Goal: Transaction & Acquisition: Purchase product/service

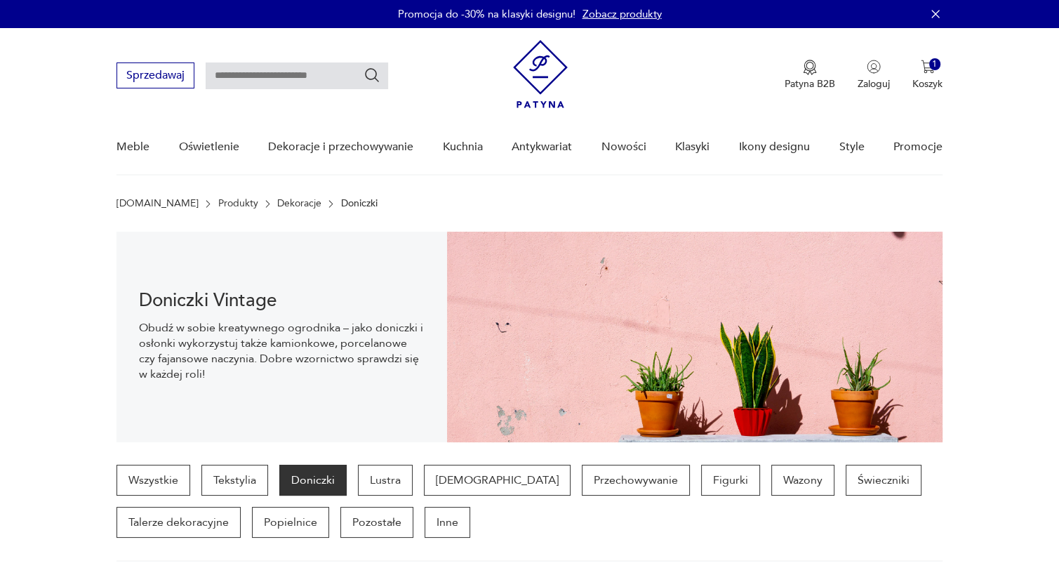
click at [322, 75] on input "text" at bounding box center [297, 75] width 183 height 27
type input "*****"
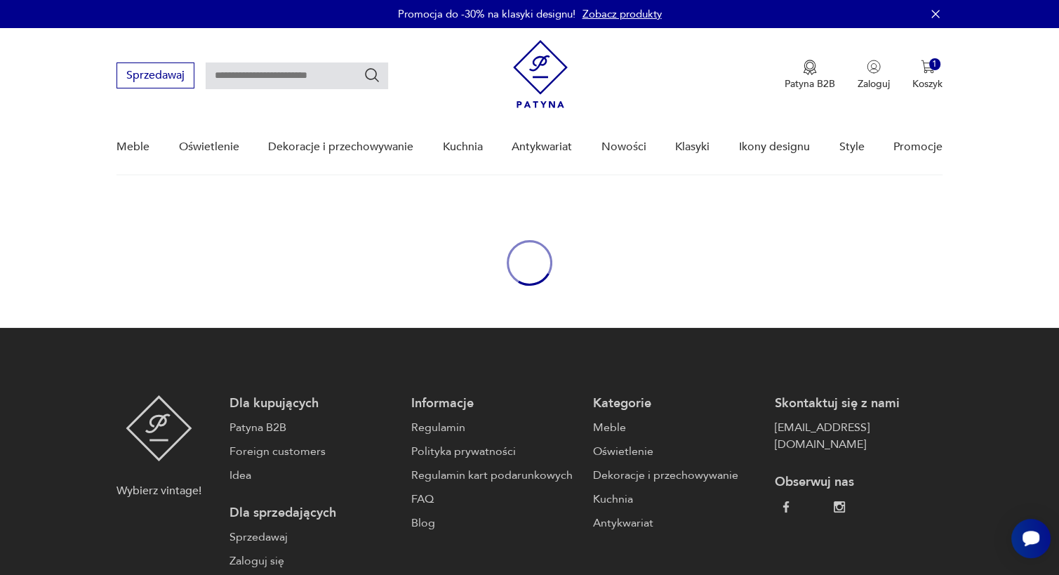
type input "*****"
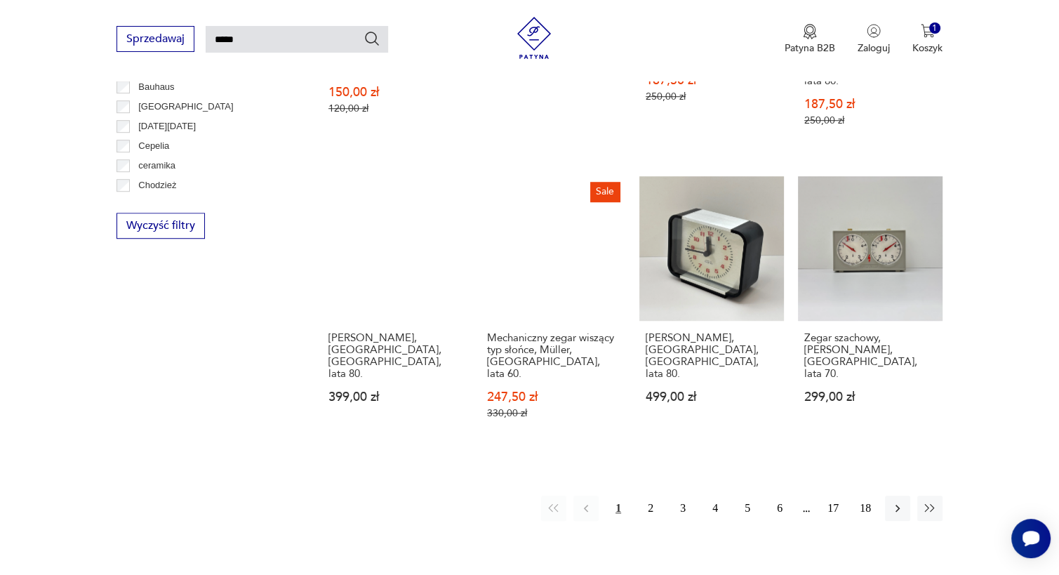
scroll to position [1004, 0]
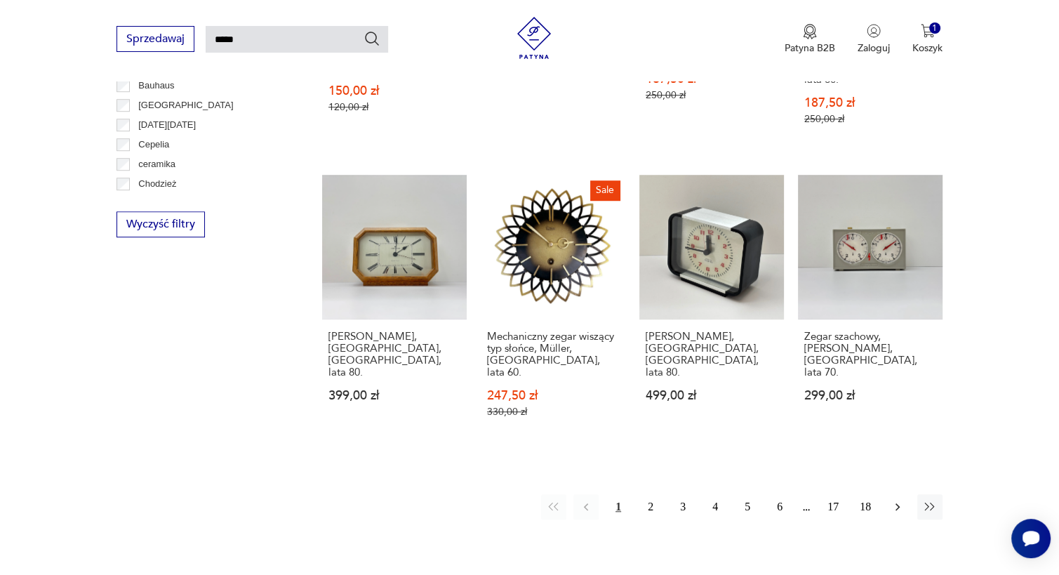
click at [897, 500] on icon "button" at bounding box center [898, 507] width 14 height 14
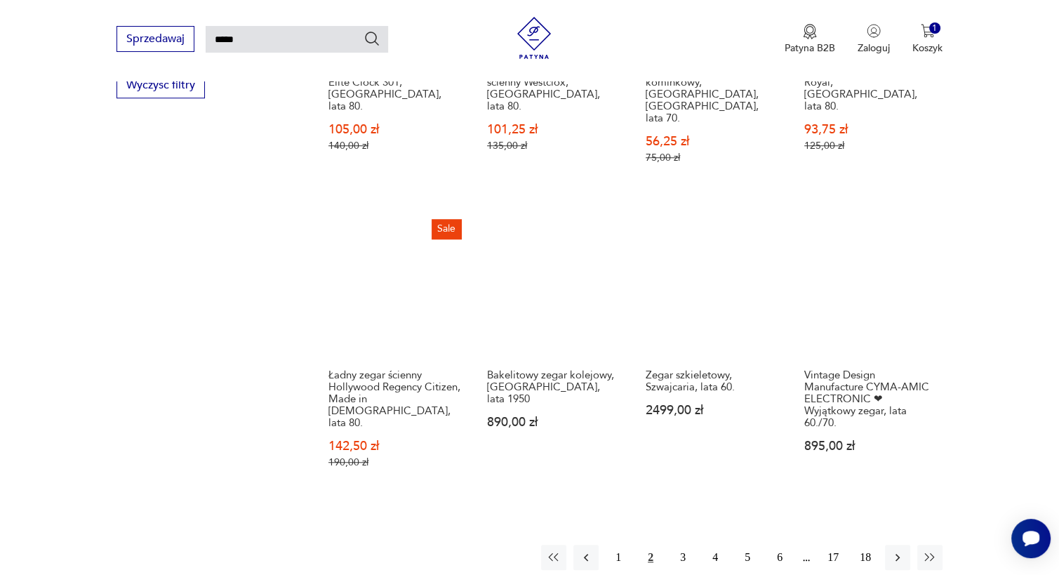
scroll to position [1010, 0]
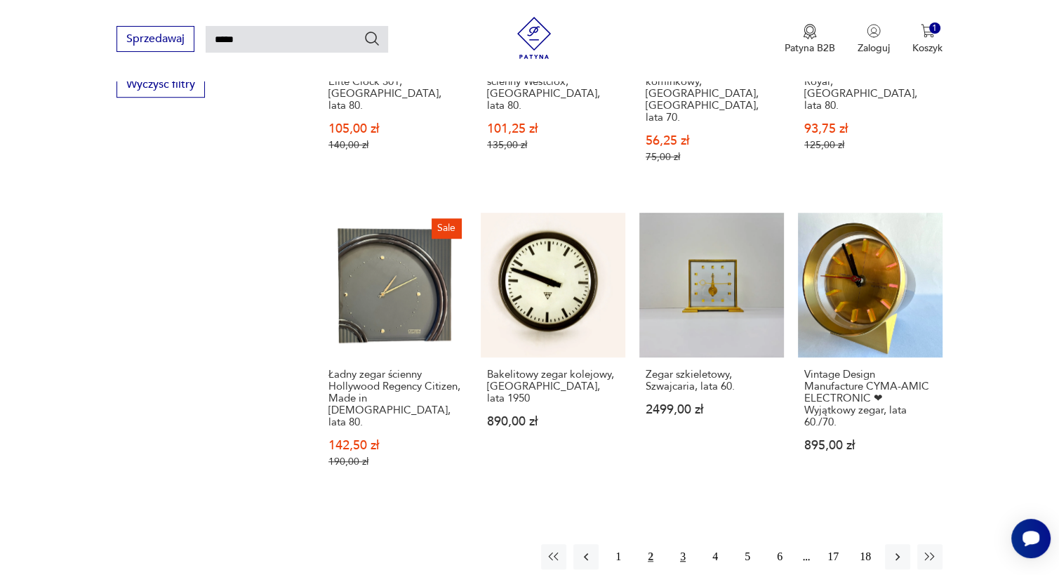
click at [682, 544] on button "3" at bounding box center [682, 556] width 25 height 25
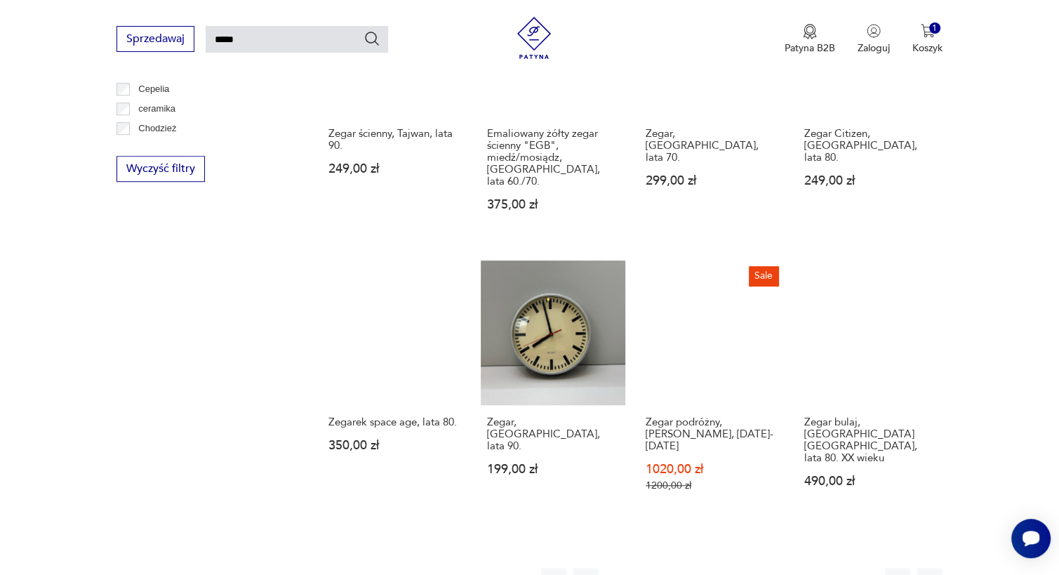
scroll to position [927, 0]
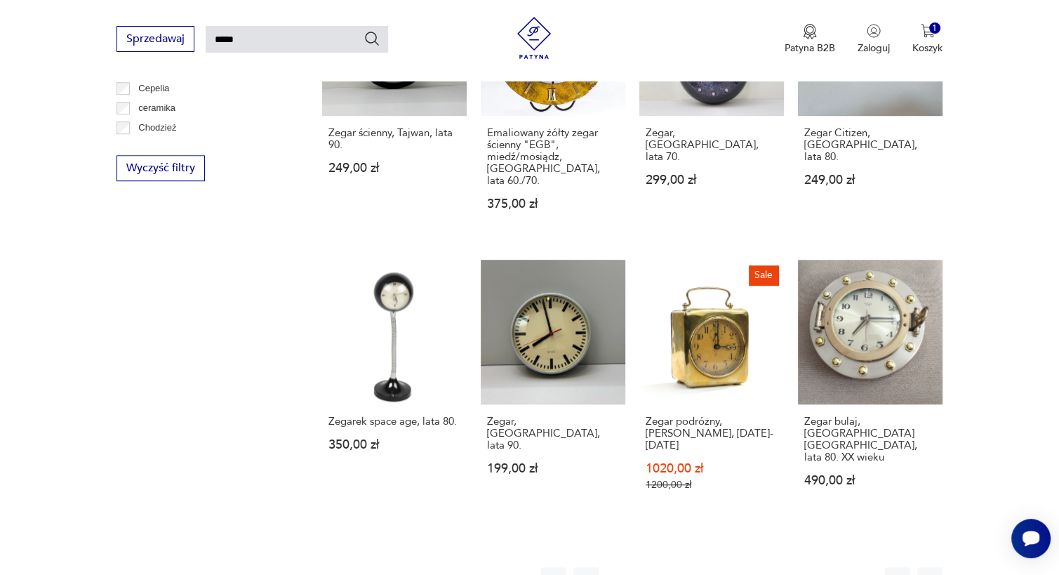
click at [715, 567] on button "4" at bounding box center [715, 579] width 25 height 25
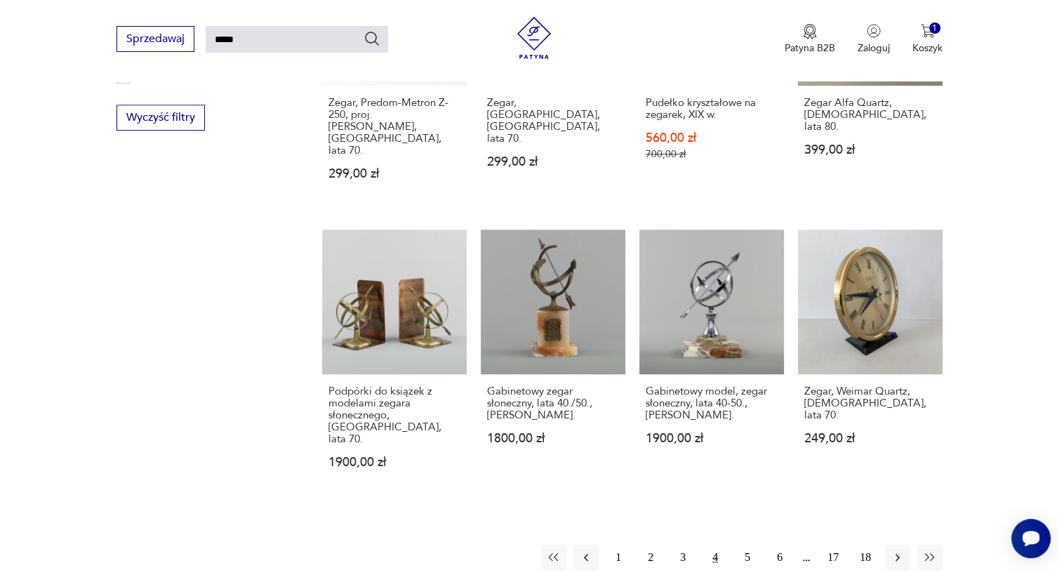
scroll to position [983, 0]
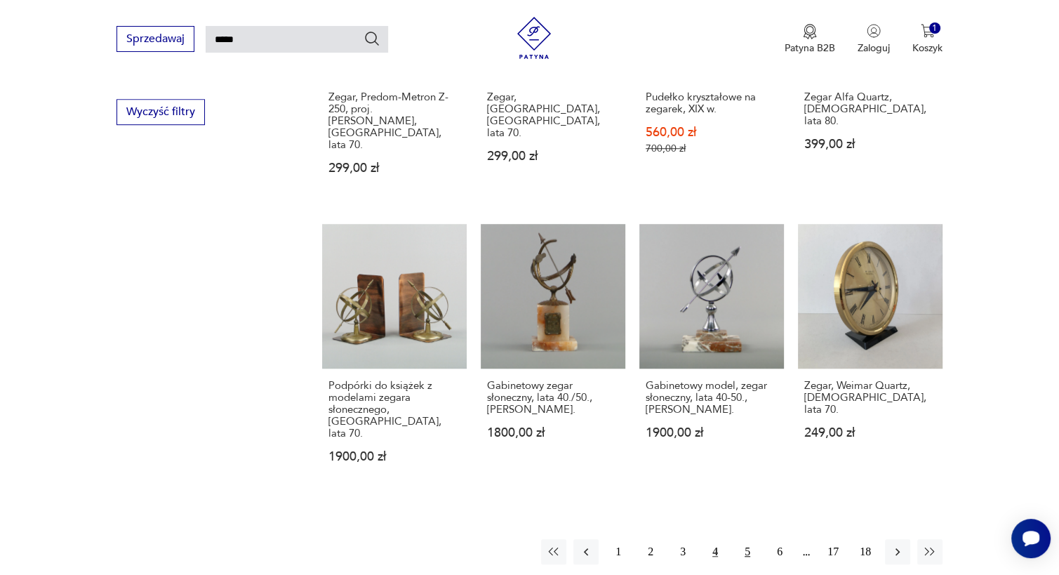
click at [751, 539] on button "5" at bounding box center [747, 551] width 25 height 25
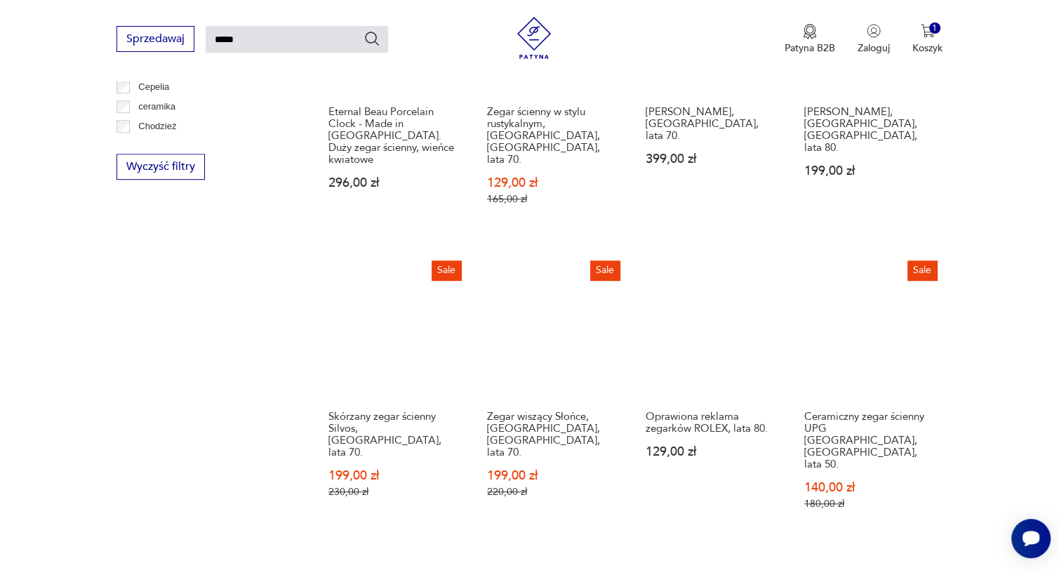
scroll to position [929, 0]
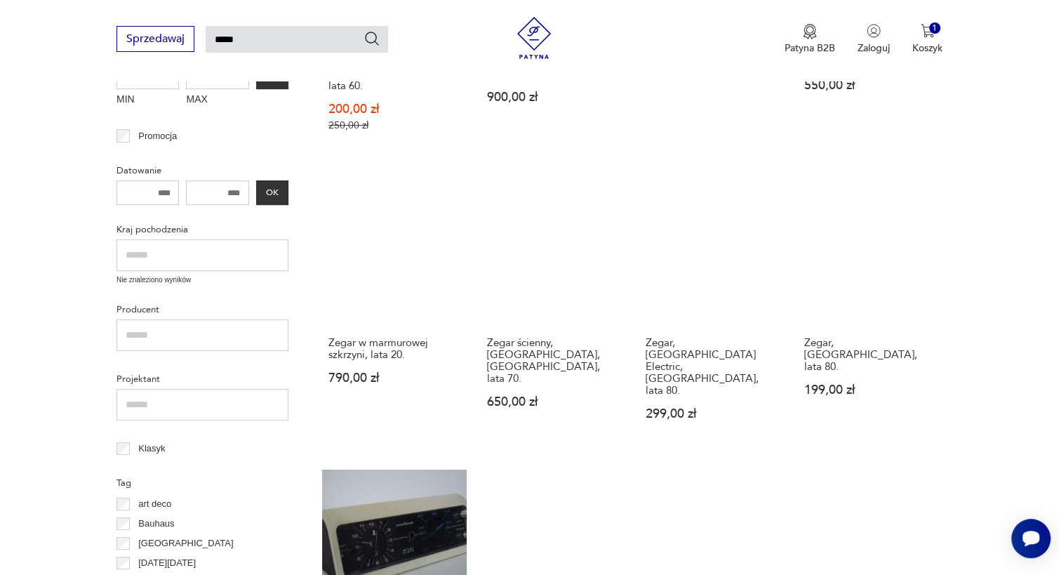
scroll to position [431, 0]
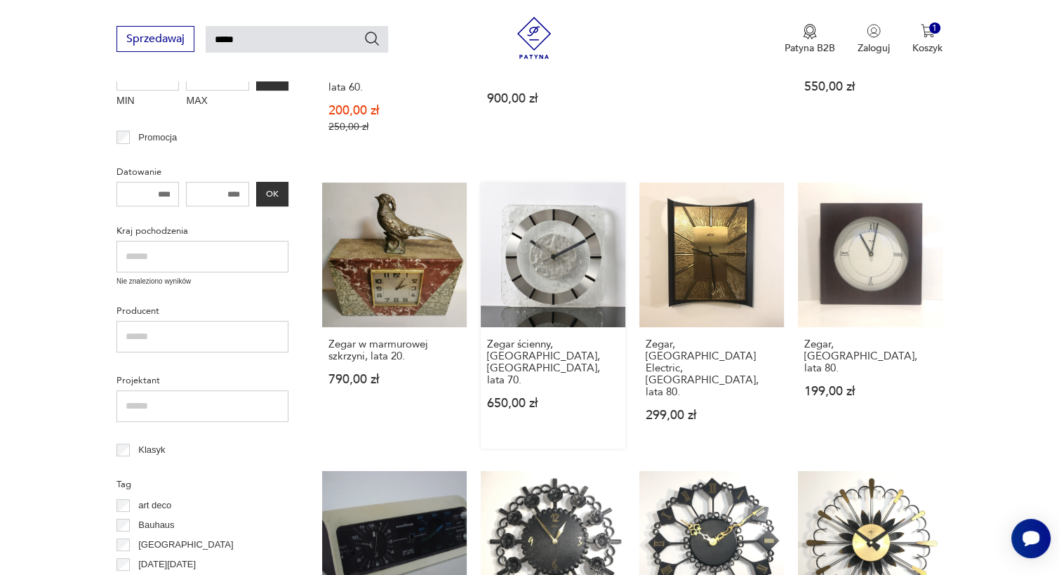
click at [557, 241] on link "Zegar ścienny, Kienzle, [GEOGRAPHIC_DATA], lata 70. 650,00 zł" at bounding box center [553, 316] width 145 height 266
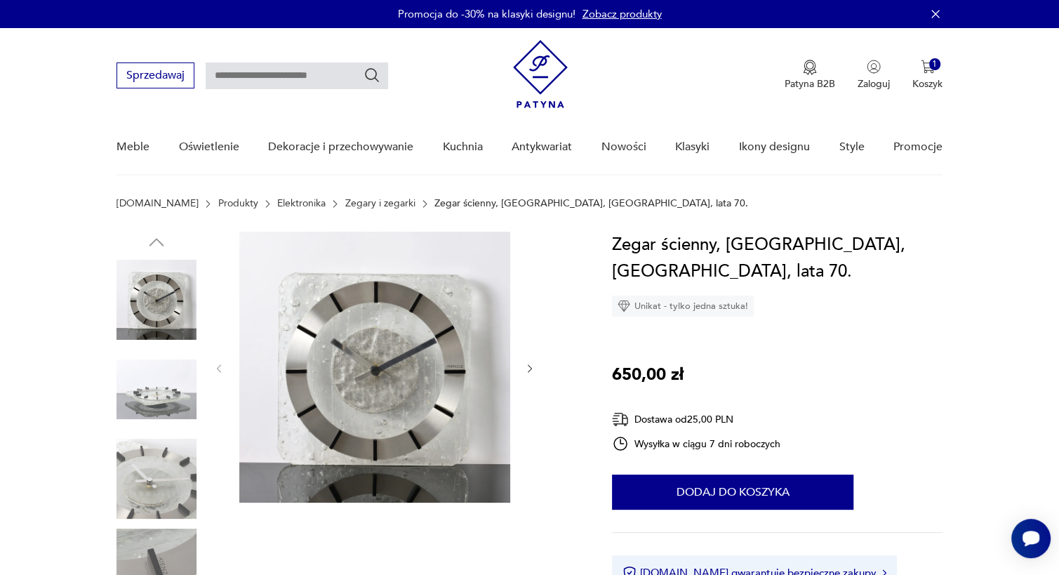
click at [528, 368] on icon "button" at bounding box center [530, 369] width 12 height 12
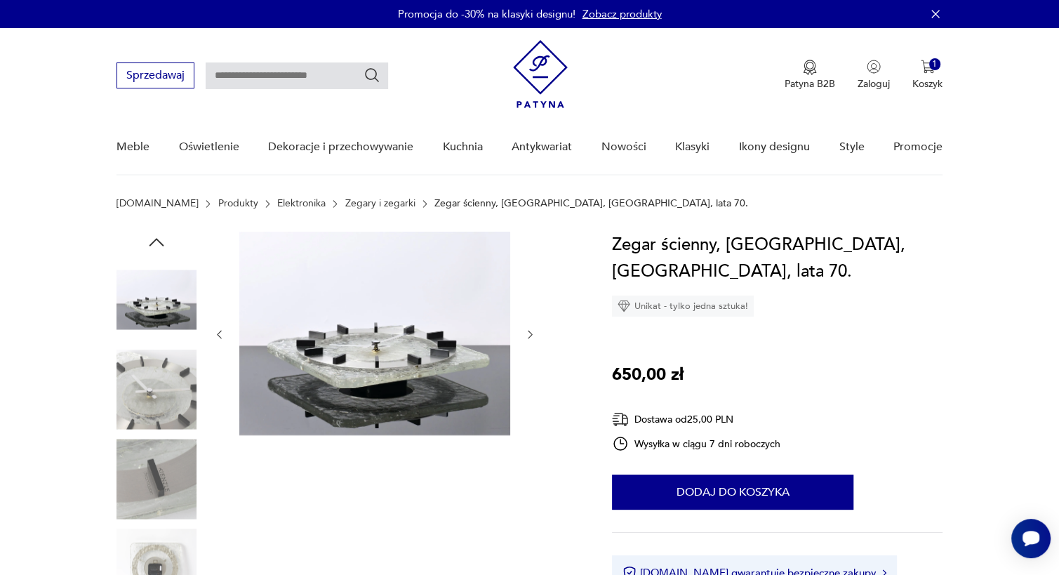
click at [531, 333] on icon "button" at bounding box center [530, 335] width 12 height 12
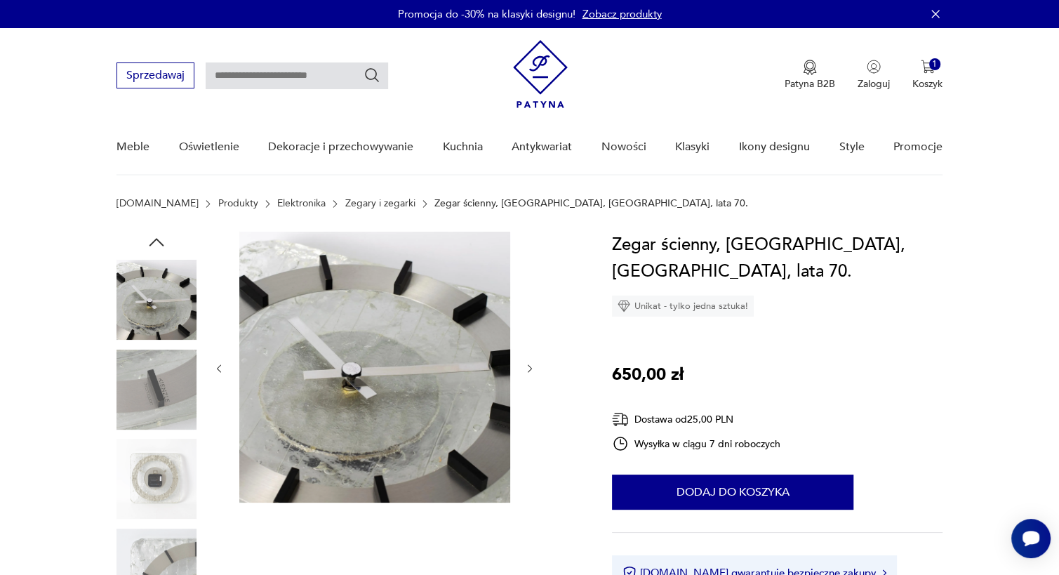
click at [529, 366] on icon "button" at bounding box center [530, 369] width 12 height 12
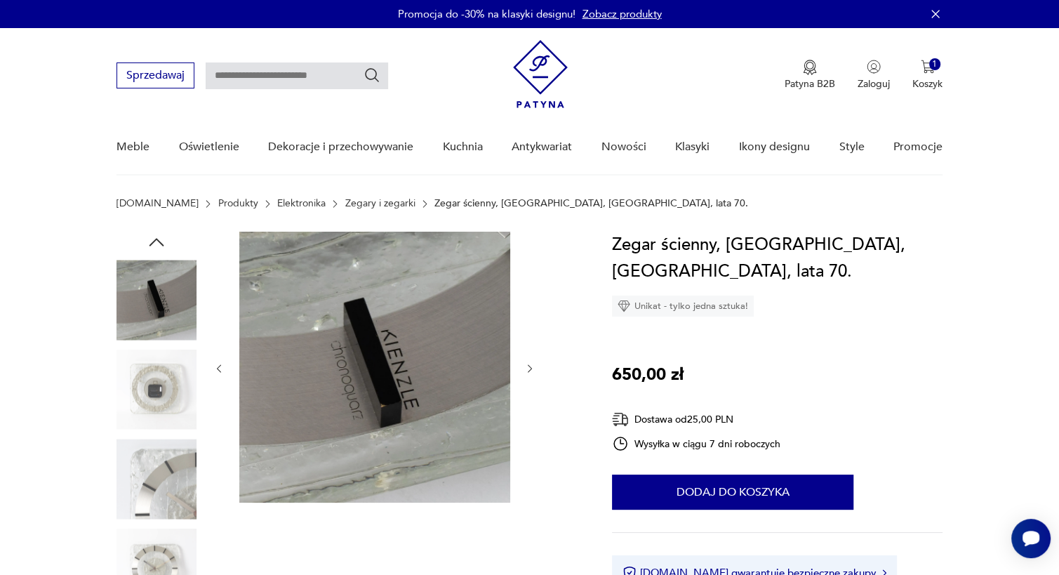
click at [529, 366] on icon "button" at bounding box center [530, 369] width 12 height 12
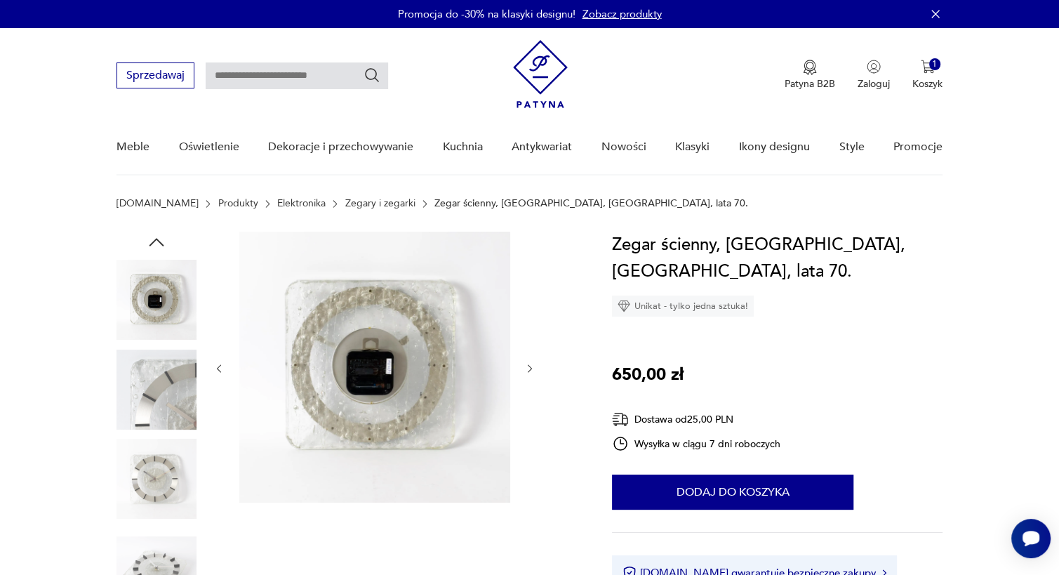
click at [529, 366] on icon "button" at bounding box center [530, 369] width 12 height 12
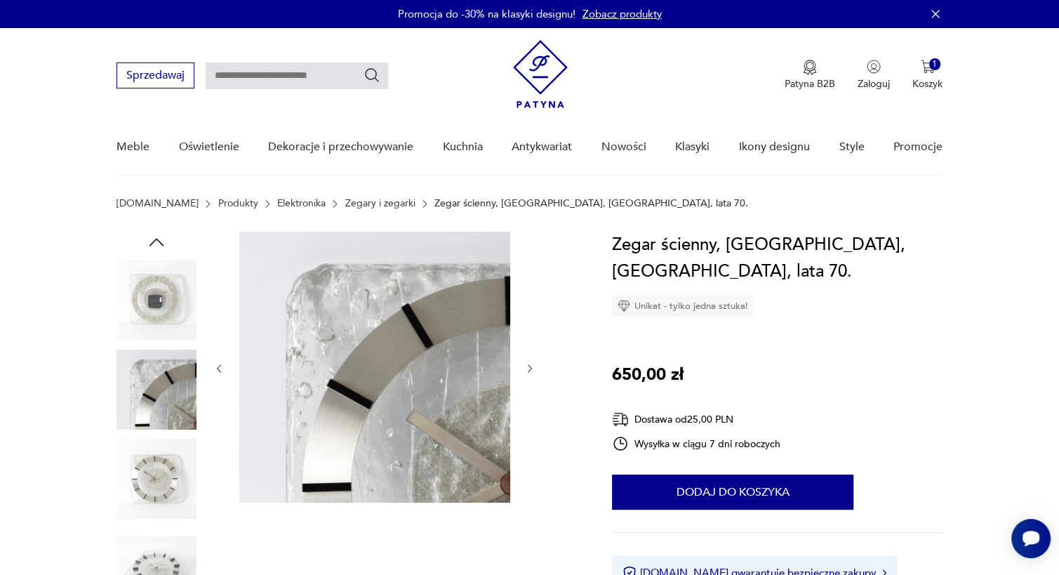
click at [529, 366] on icon "button" at bounding box center [530, 369] width 12 height 12
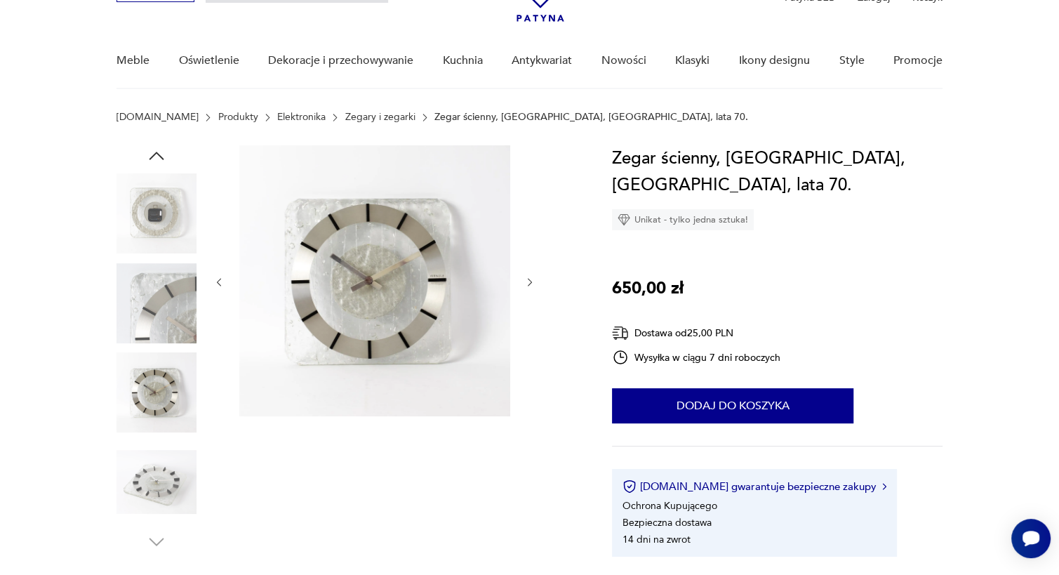
scroll to position [80, 0]
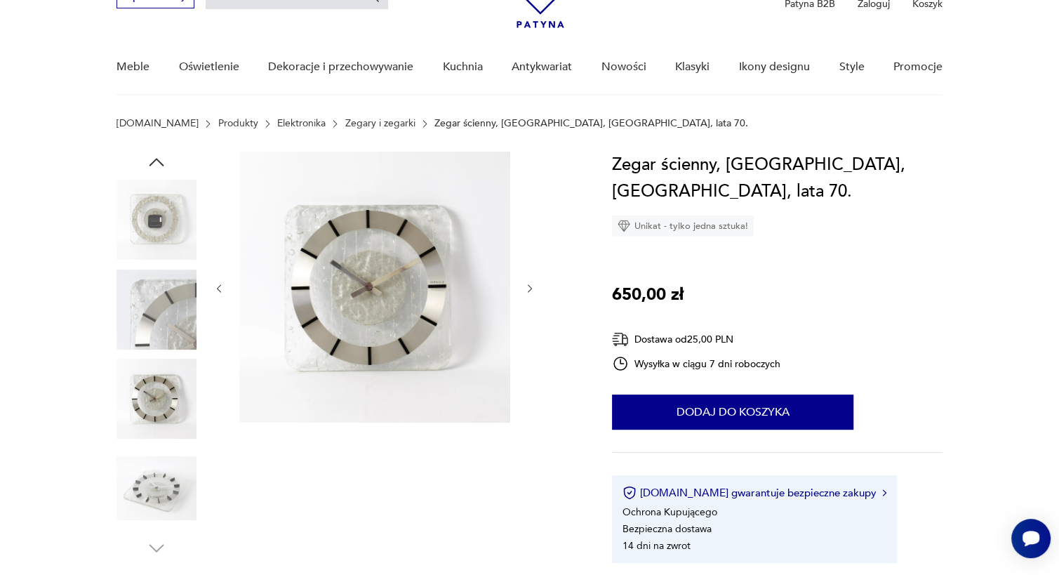
type input "*****"
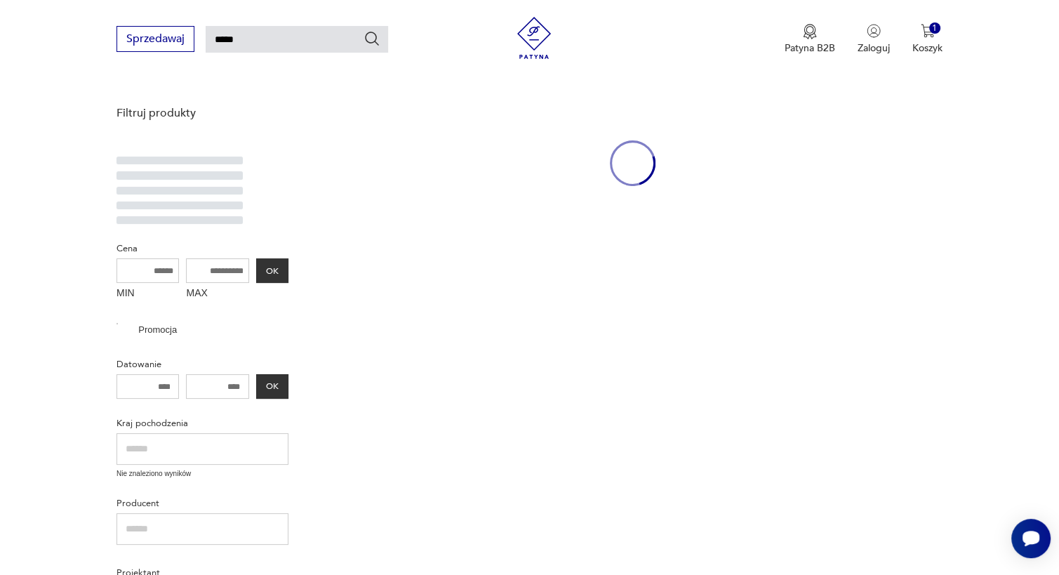
scroll to position [431, 0]
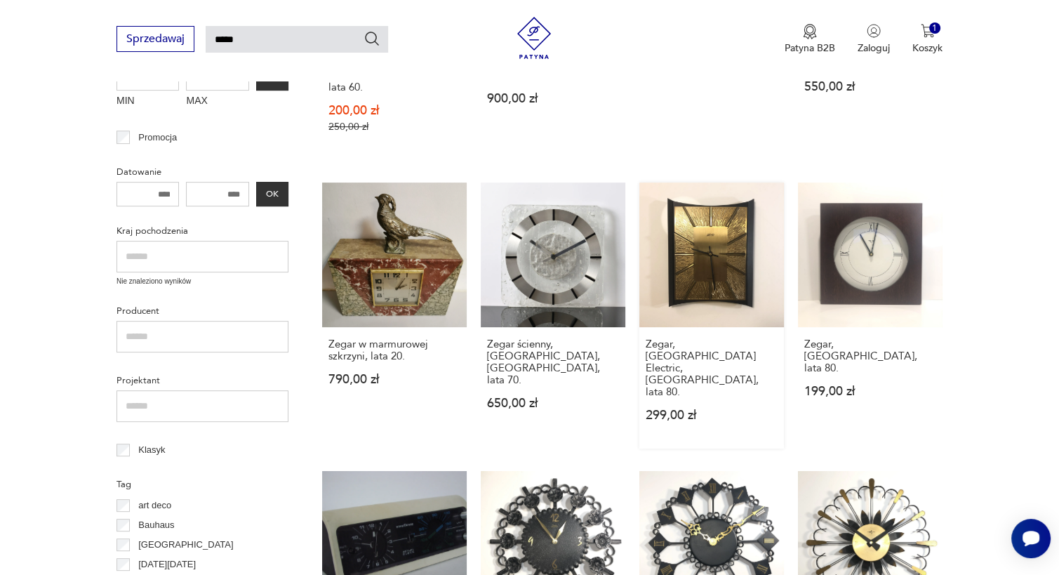
click at [708, 225] on link "Zegar, [GEOGRAPHIC_DATA] Electric, [GEOGRAPHIC_DATA], lata 80. 299,00 zł" at bounding box center [712, 316] width 145 height 266
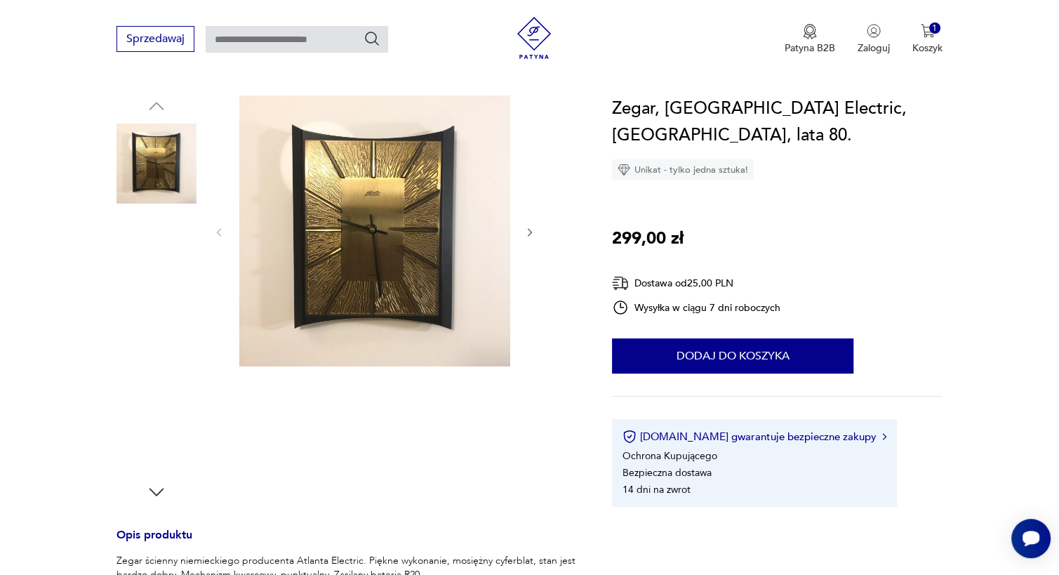
scroll to position [135, 0]
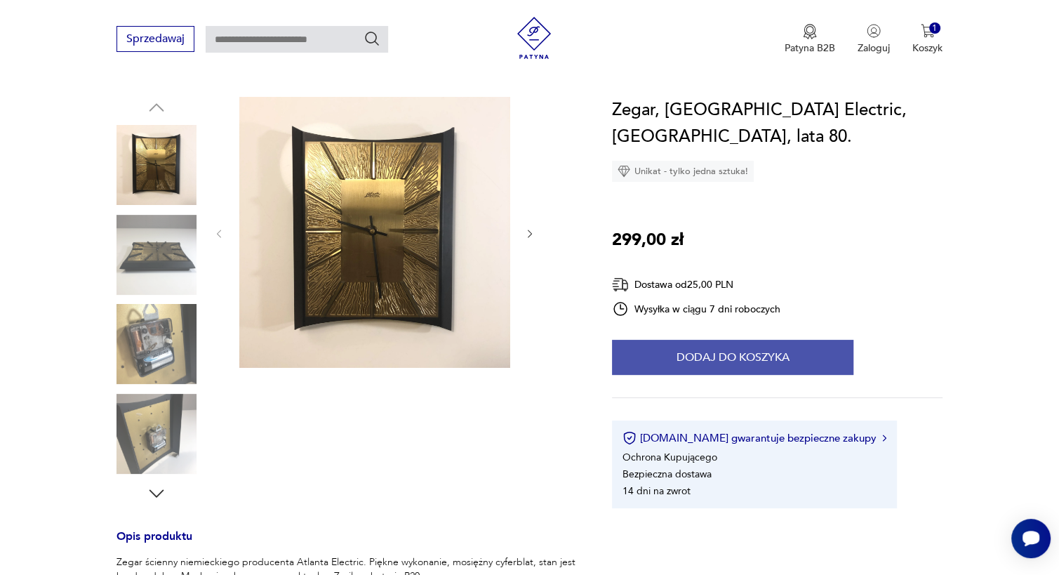
click at [739, 340] on button "Dodaj do koszyka" at bounding box center [733, 357] width 242 height 35
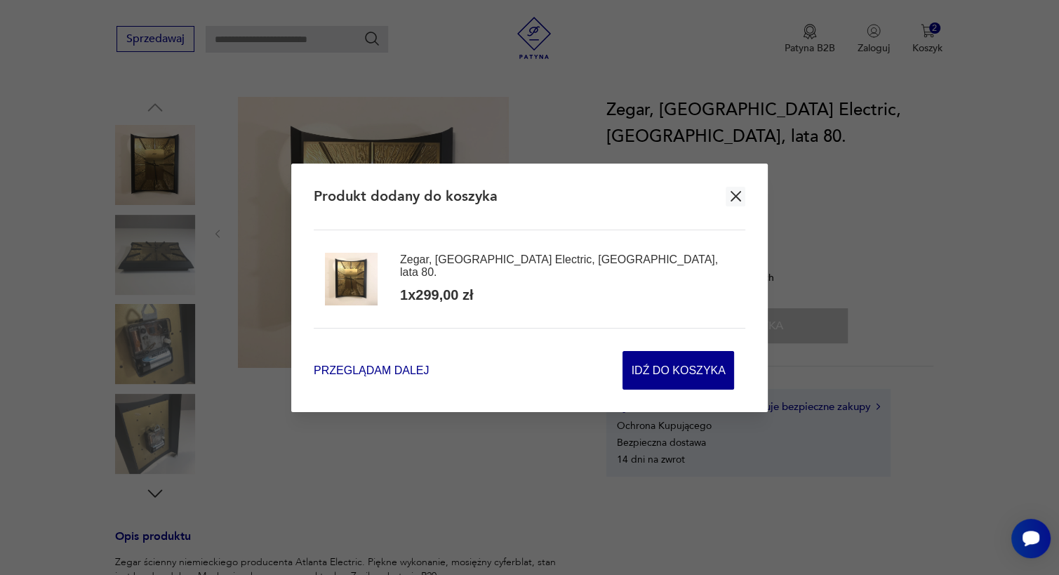
click at [347, 366] on span "Przeglądam dalej" at bounding box center [371, 370] width 115 height 16
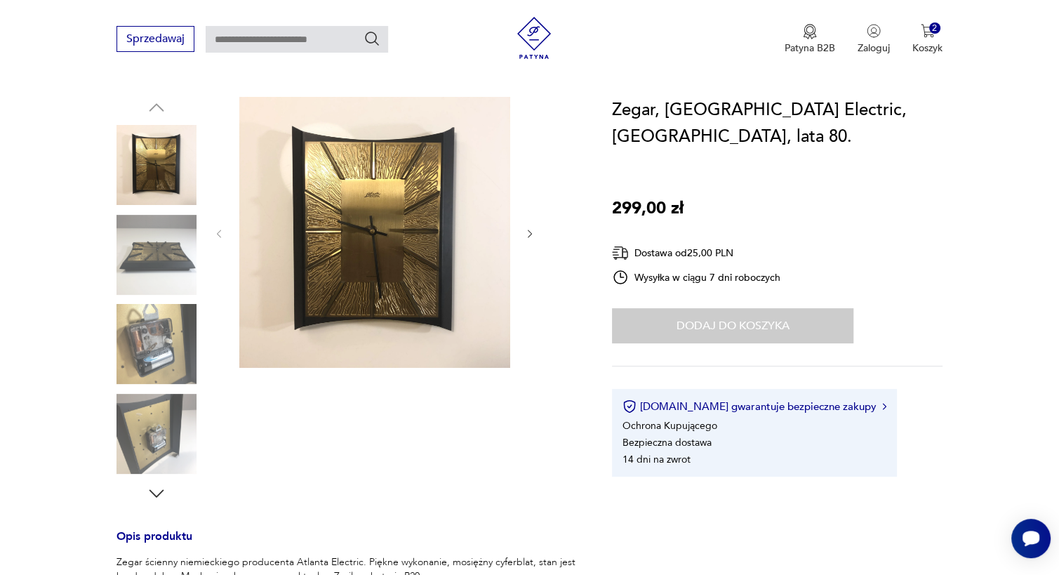
type input "*****"
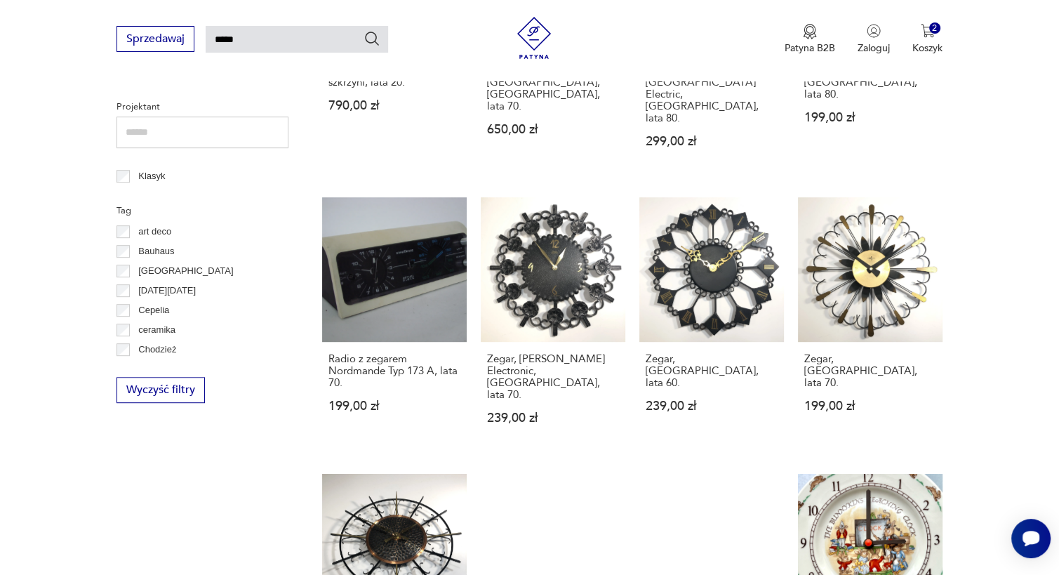
scroll to position [706, 0]
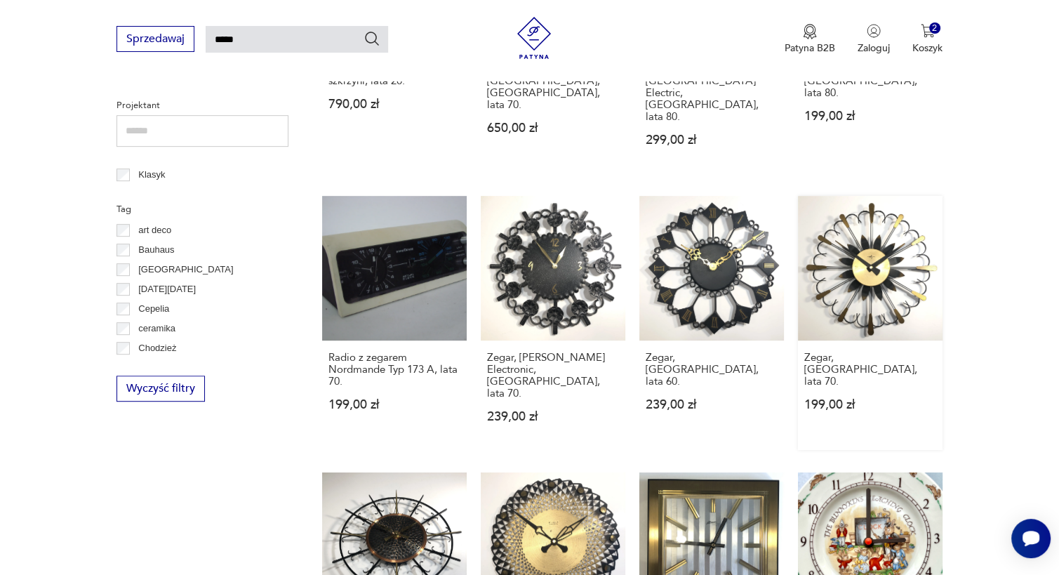
click at [888, 209] on link "Zegar, [GEOGRAPHIC_DATA], lata 70. 199,00 zł" at bounding box center [870, 323] width 145 height 254
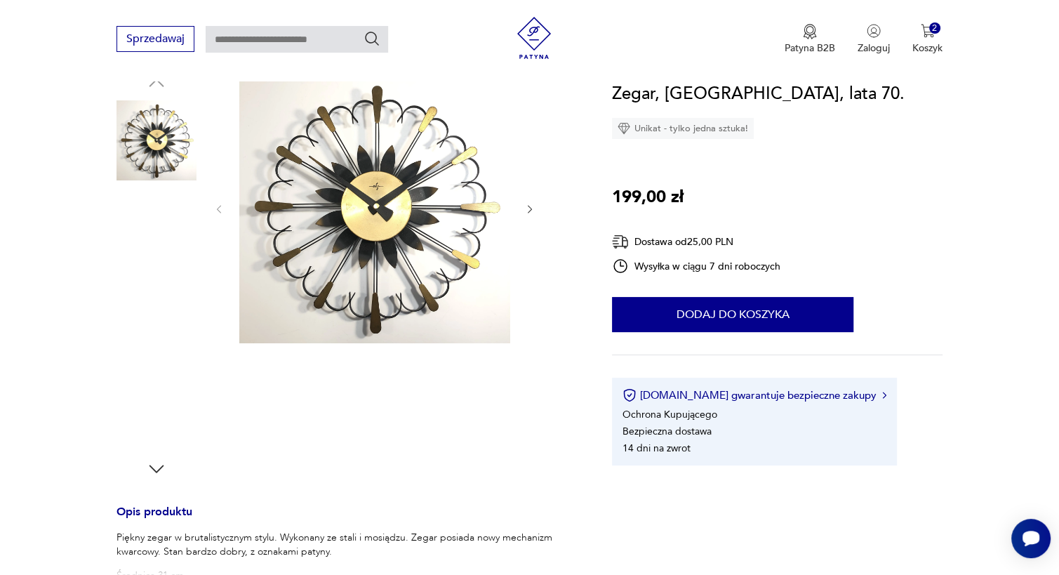
scroll to position [152, 0]
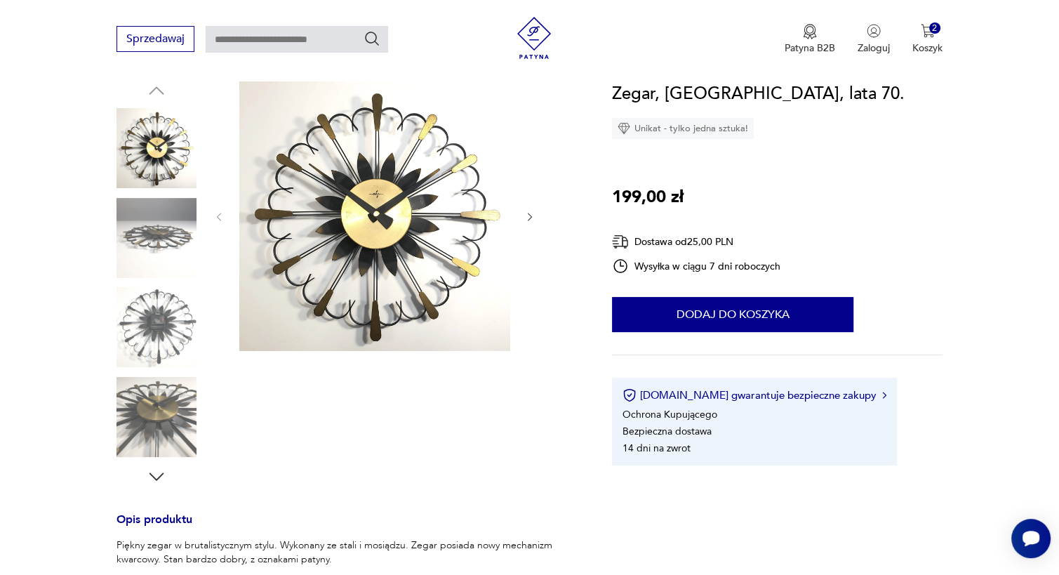
type input "*****"
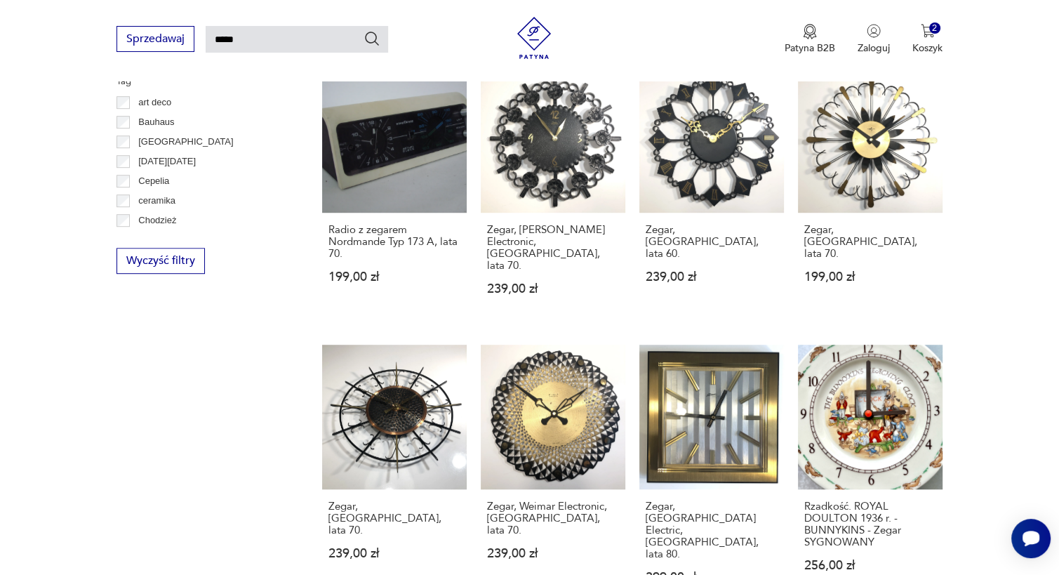
scroll to position [835, 0]
click at [558, 345] on link "Zegar, Weimar Electronic, [GEOGRAPHIC_DATA], lata 70. 239,00 zł" at bounding box center [553, 477] width 145 height 266
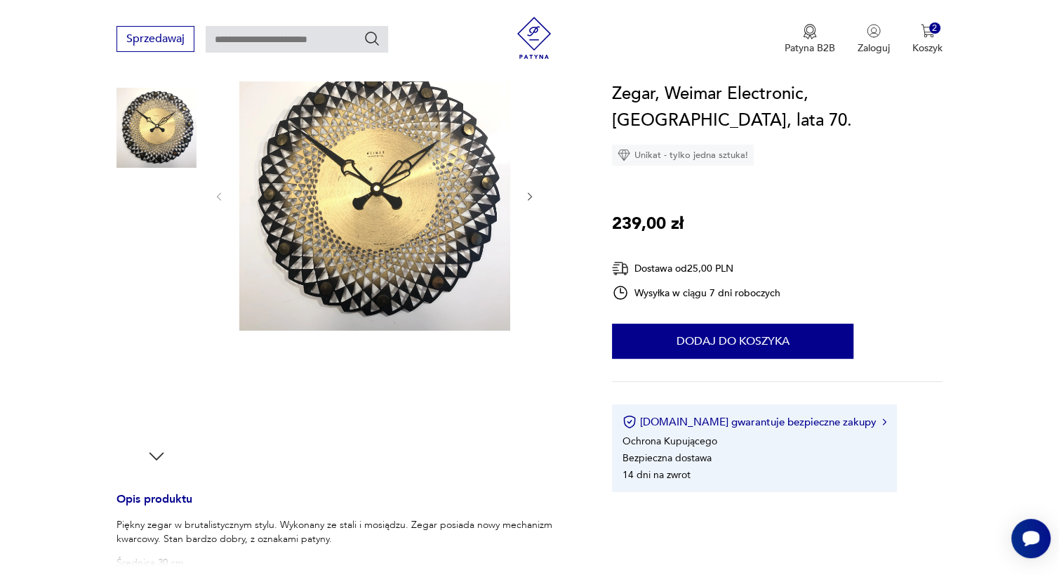
scroll to position [173, 0]
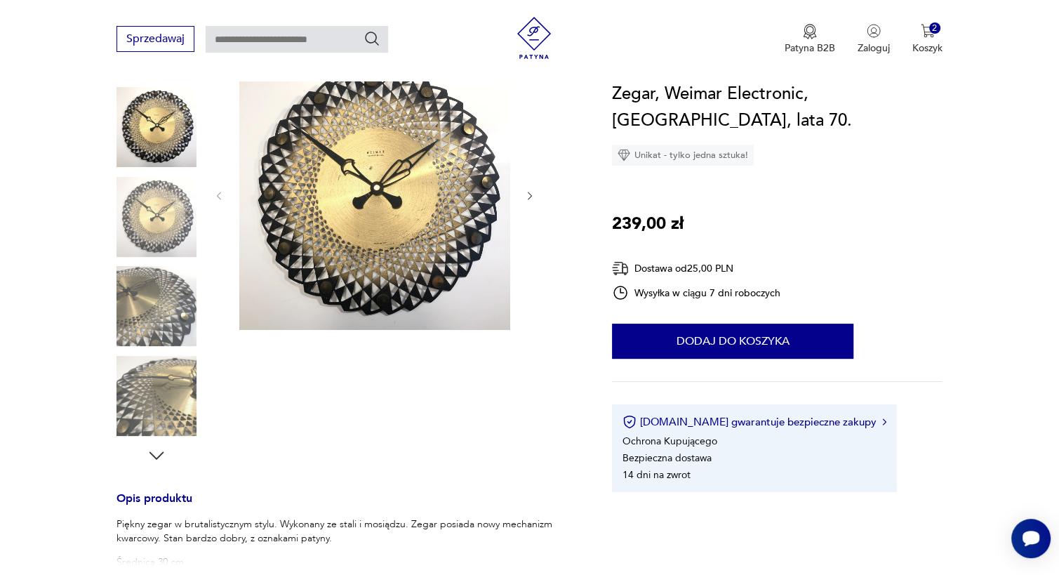
click at [131, 316] on img at bounding box center [157, 306] width 80 height 80
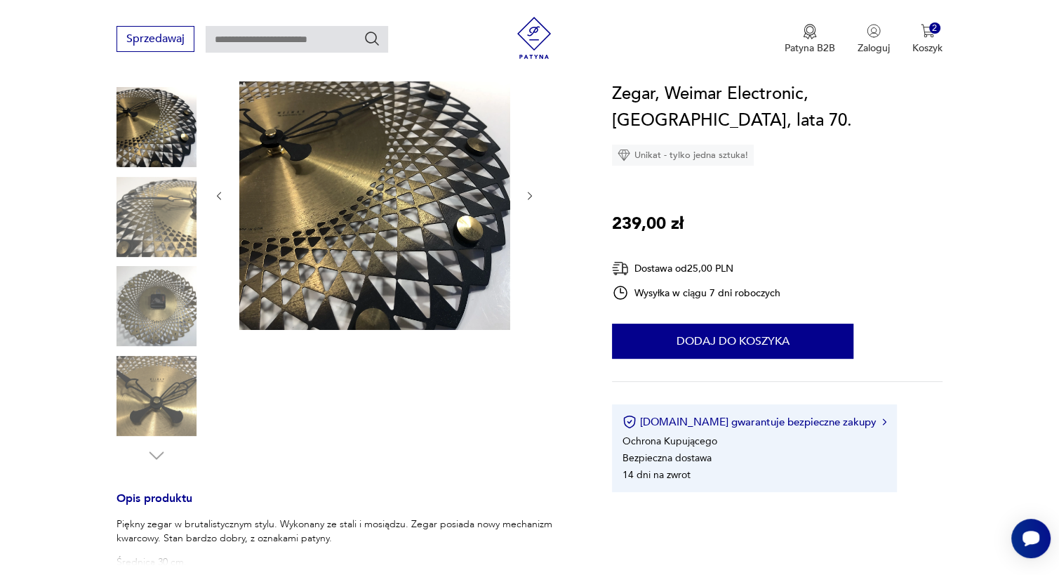
click at [149, 386] on img at bounding box center [157, 396] width 80 height 80
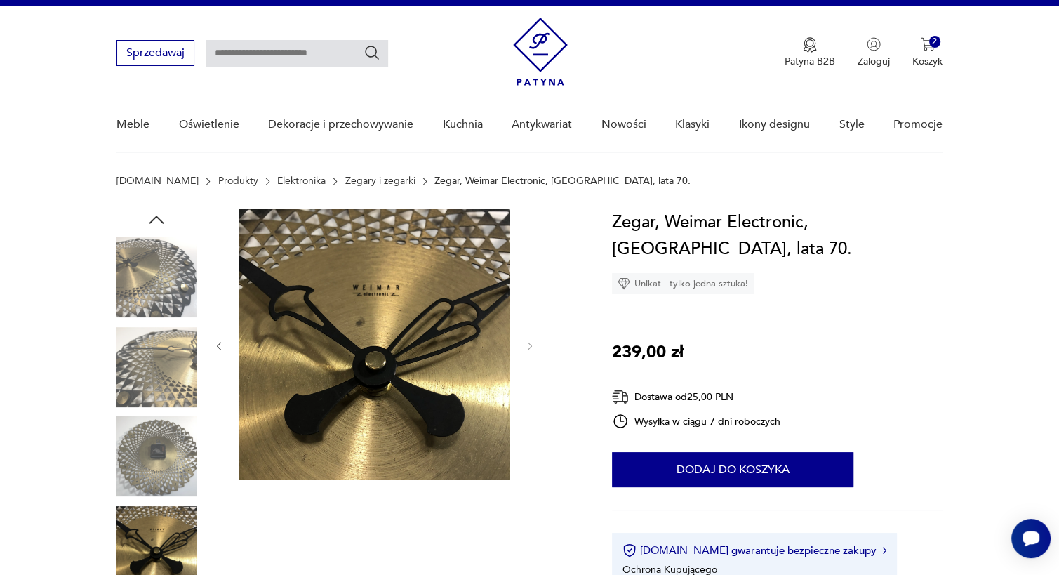
scroll to position [21, 0]
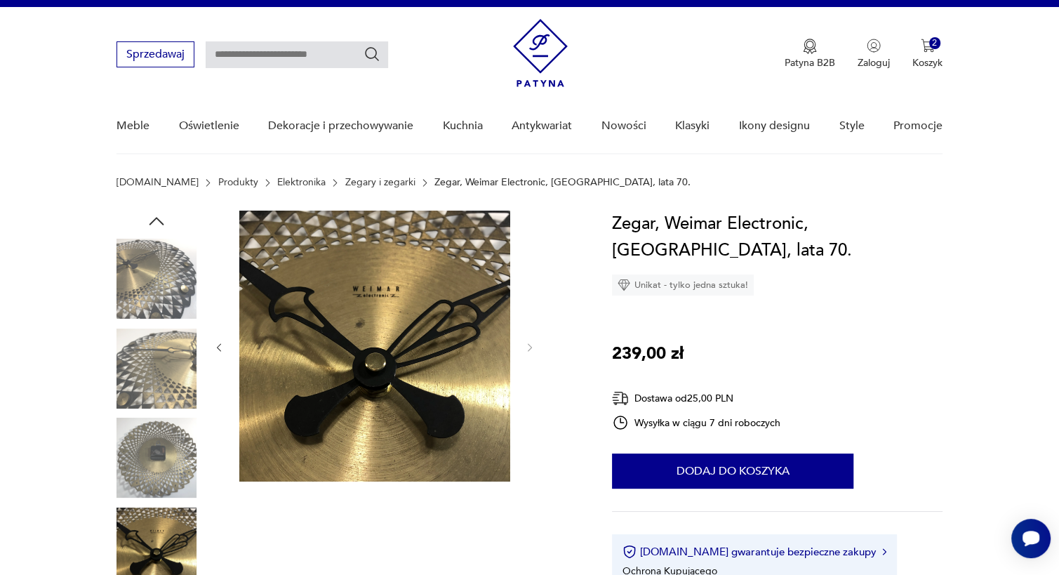
click at [150, 368] on img at bounding box center [157, 369] width 80 height 80
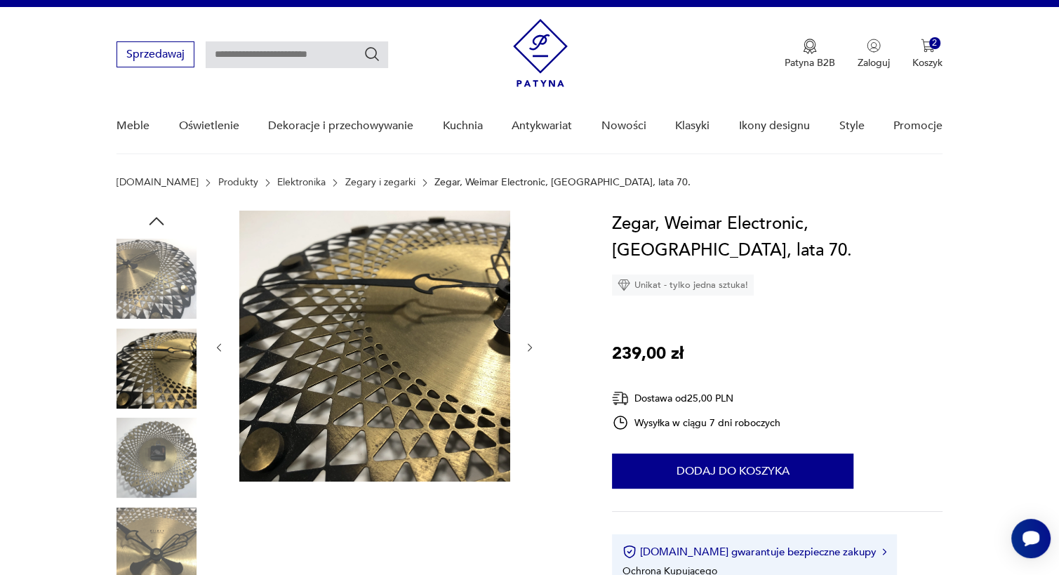
click at [159, 290] on img at bounding box center [157, 279] width 80 height 80
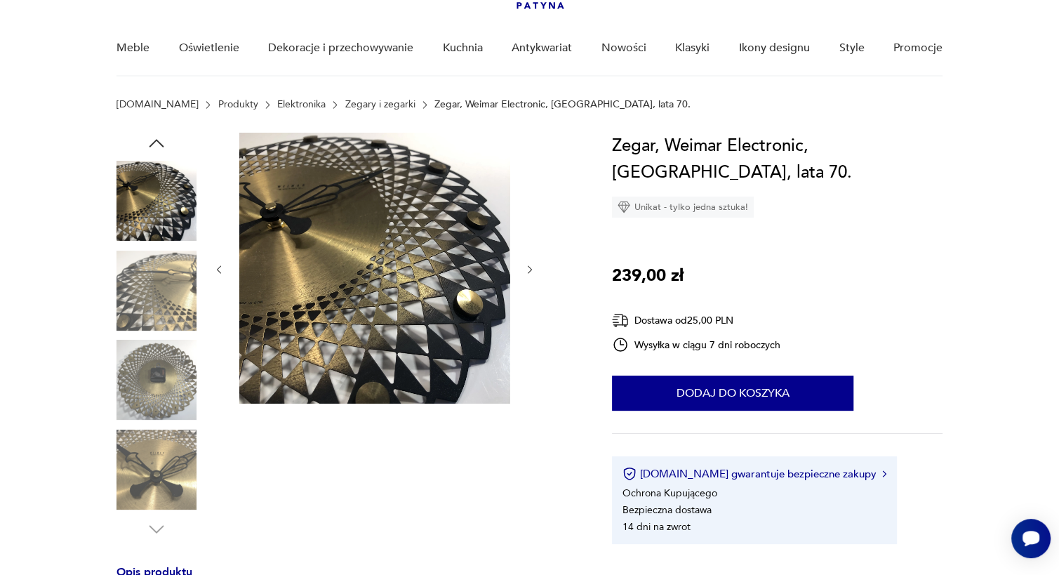
scroll to position [100, 0]
click at [157, 141] on icon "button" at bounding box center [156, 142] width 21 height 21
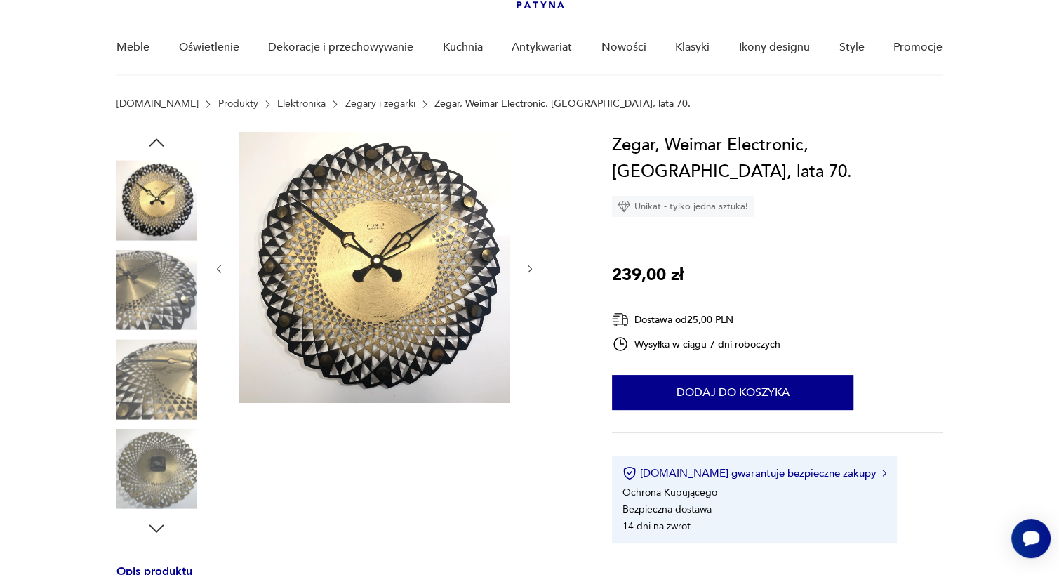
click at [143, 308] on img at bounding box center [157, 290] width 80 height 80
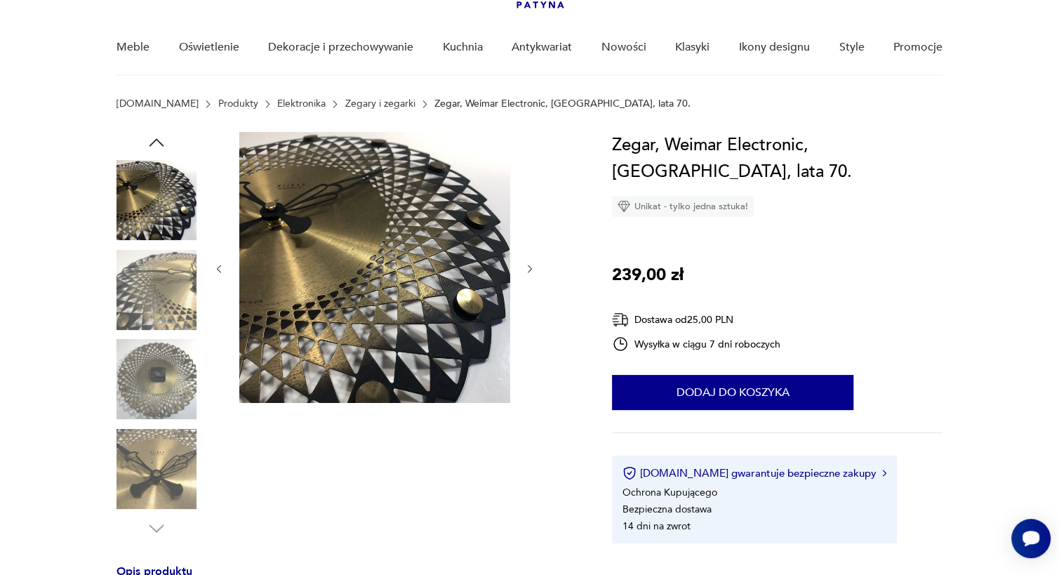
click at [159, 296] on img at bounding box center [157, 290] width 80 height 80
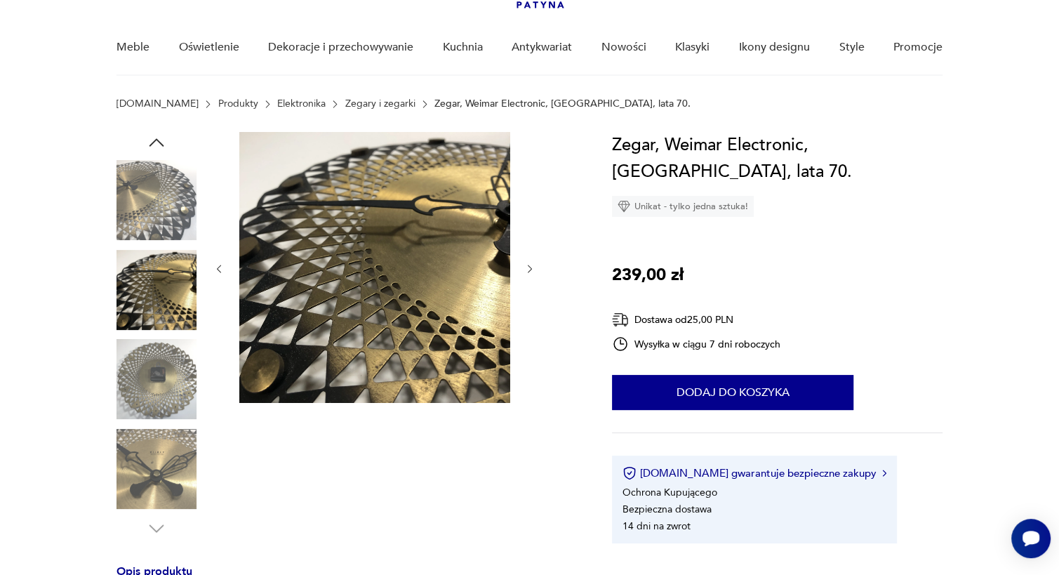
type input "*****"
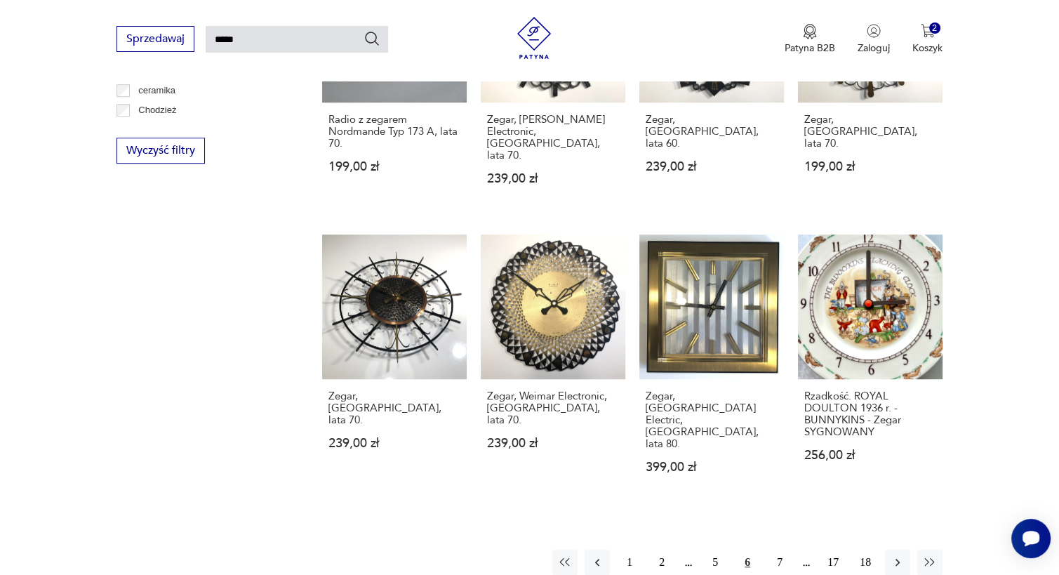
scroll to position [967, 0]
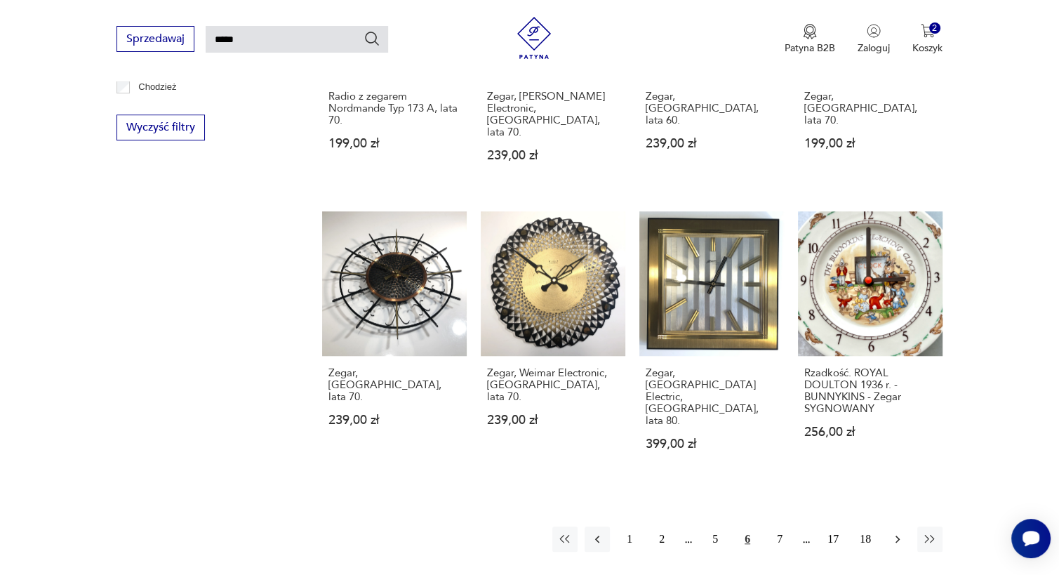
click at [894, 532] on icon "button" at bounding box center [898, 539] width 14 height 14
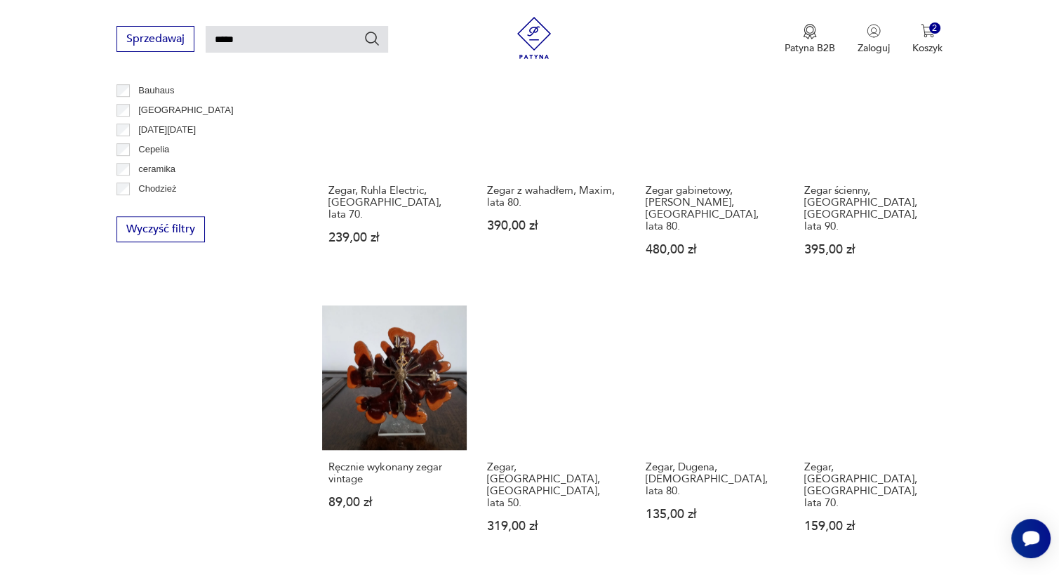
scroll to position [866, 0]
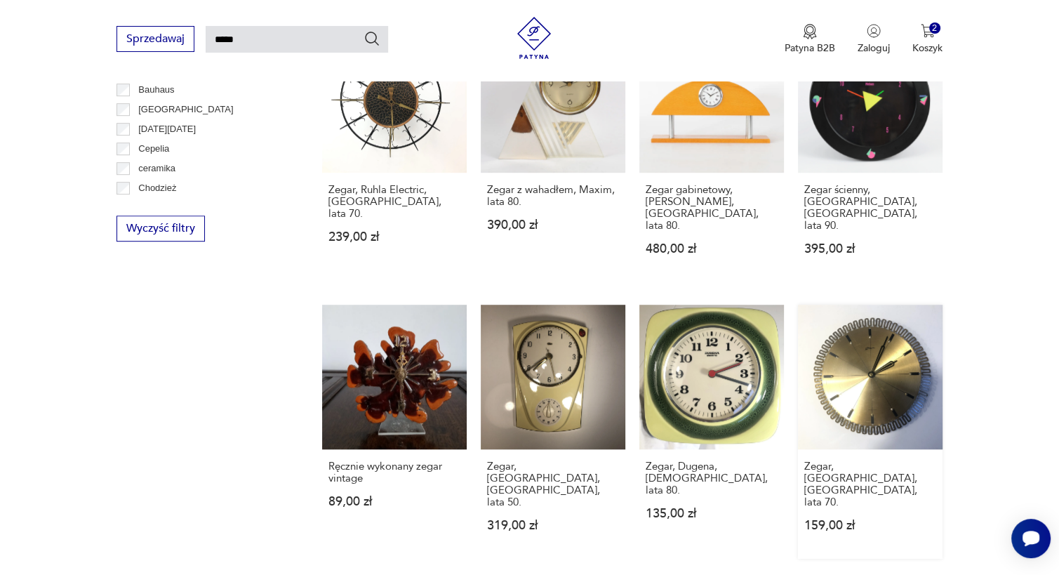
click at [846, 322] on link "Zegar, [GEOGRAPHIC_DATA], [GEOGRAPHIC_DATA], lata 70. 159,00 zł" at bounding box center [870, 432] width 145 height 254
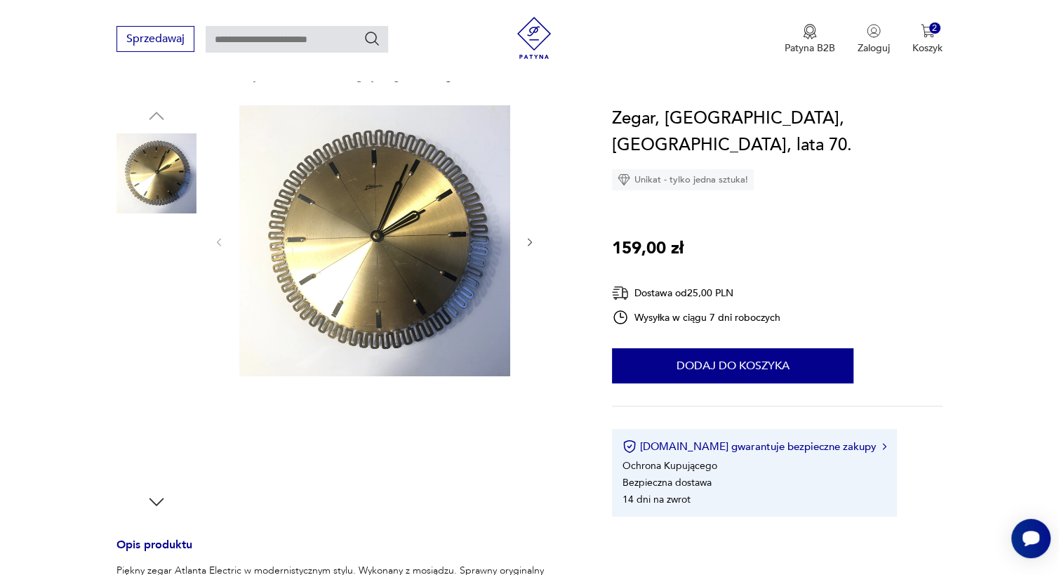
scroll to position [126, 0]
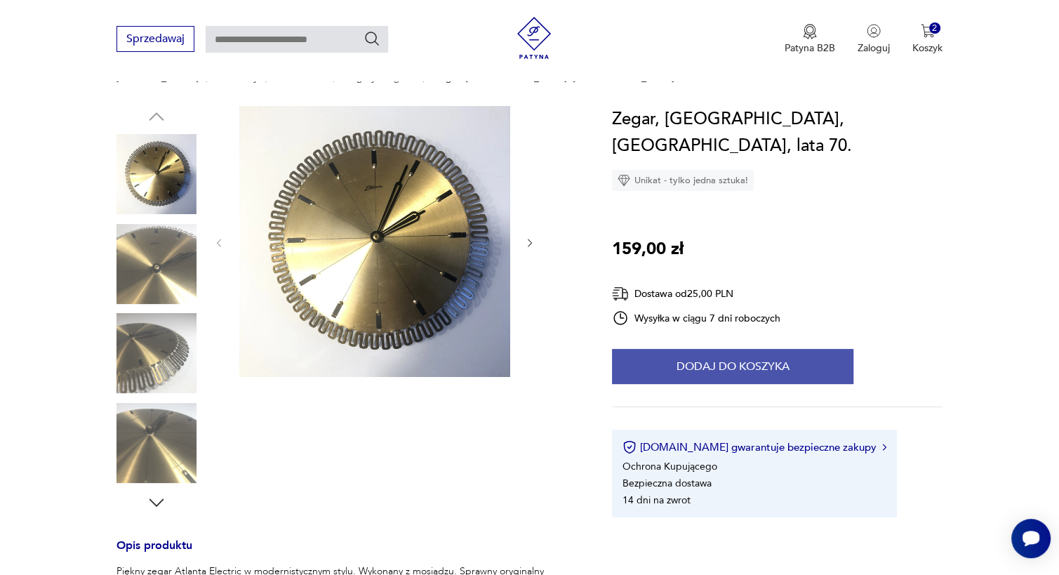
click at [780, 349] on button "Dodaj do koszyka" at bounding box center [733, 366] width 242 height 35
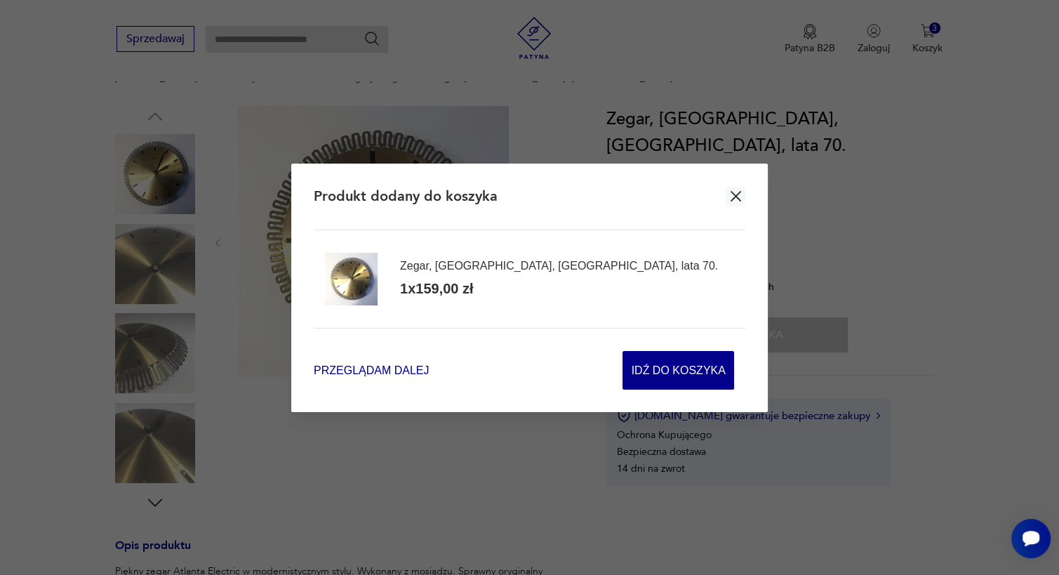
click at [371, 366] on span "Przeglądam dalej" at bounding box center [371, 370] width 115 height 16
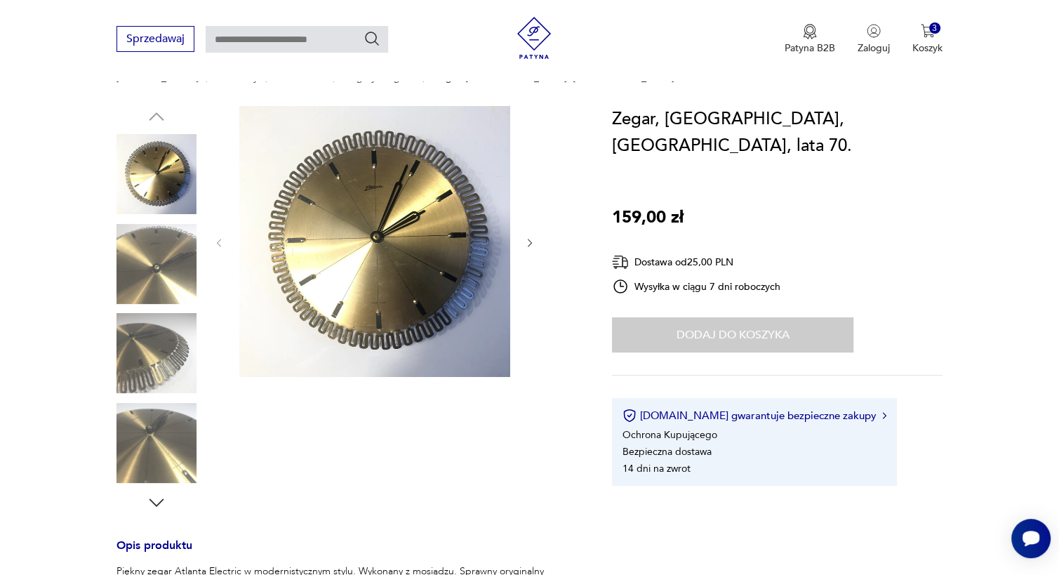
type input "*****"
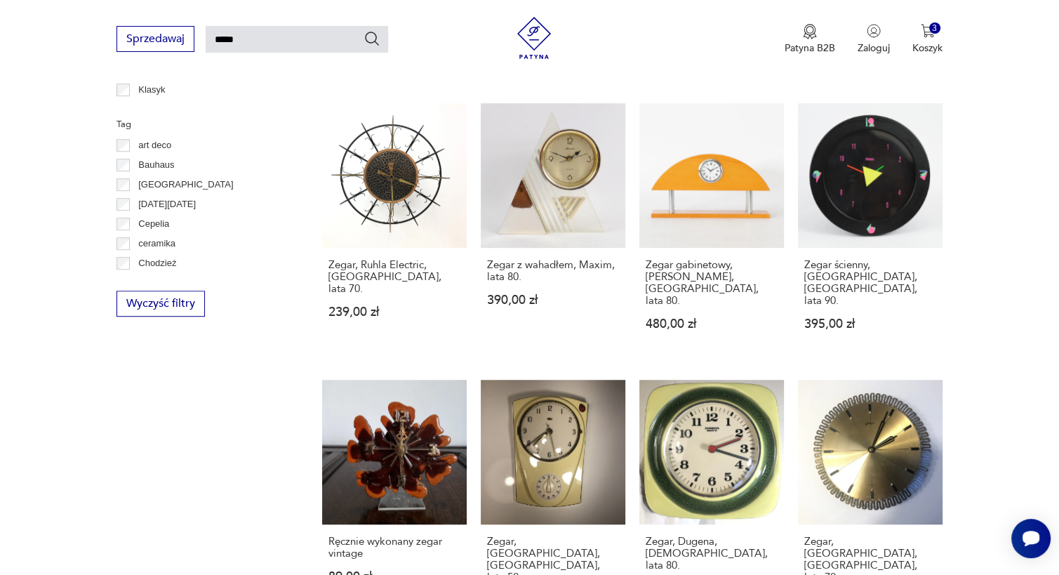
scroll to position [1163, 0]
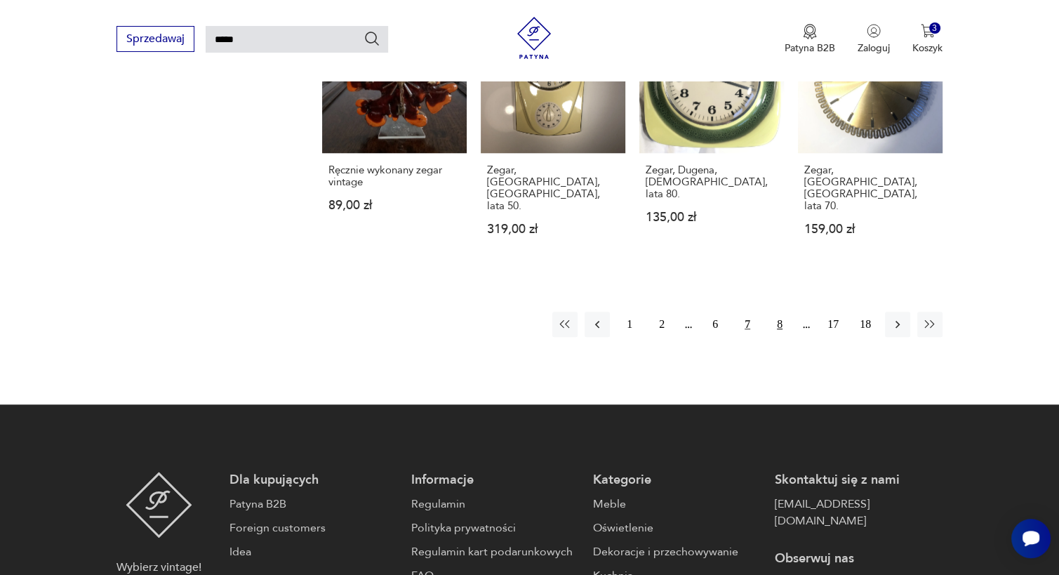
click at [781, 312] on button "8" at bounding box center [779, 324] width 25 height 25
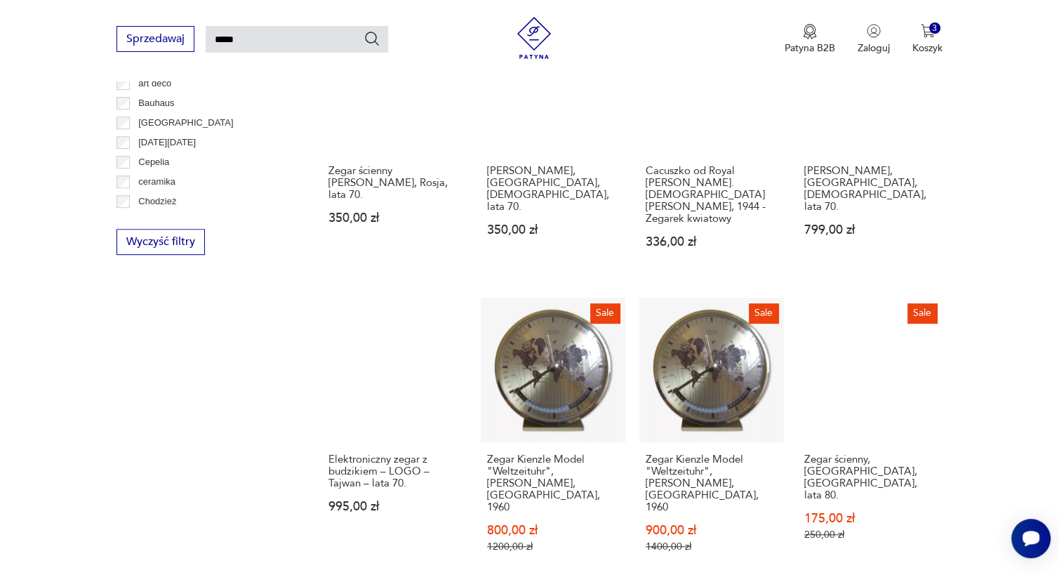
scroll to position [929, 0]
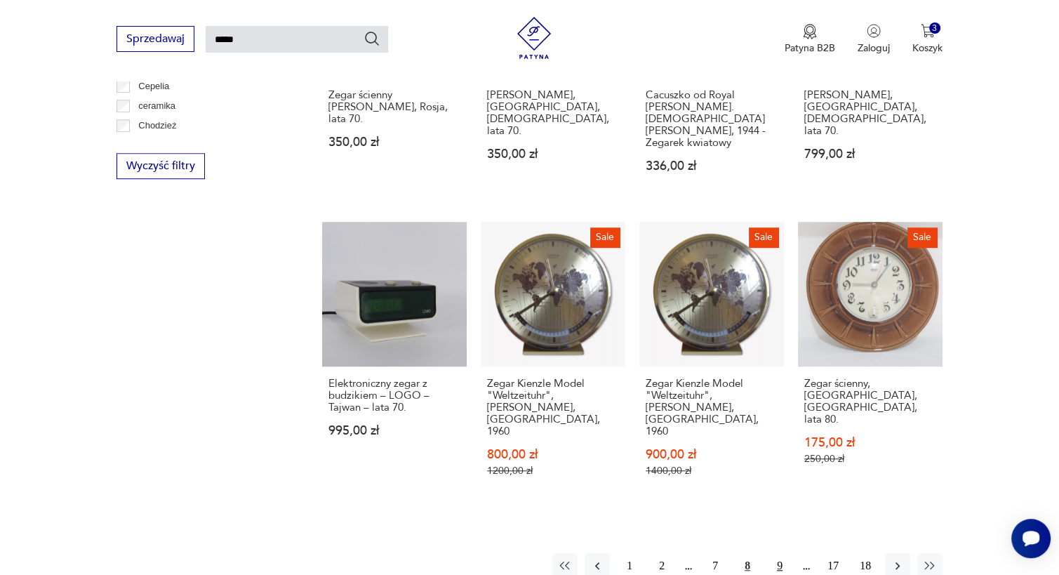
click at [779, 553] on button "9" at bounding box center [779, 565] width 25 height 25
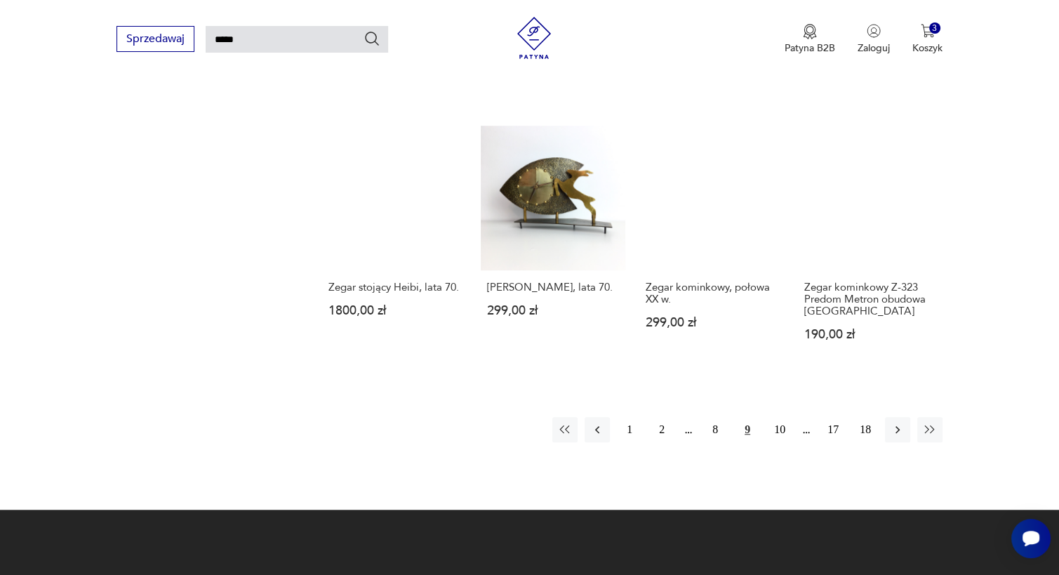
scroll to position [1068, 0]
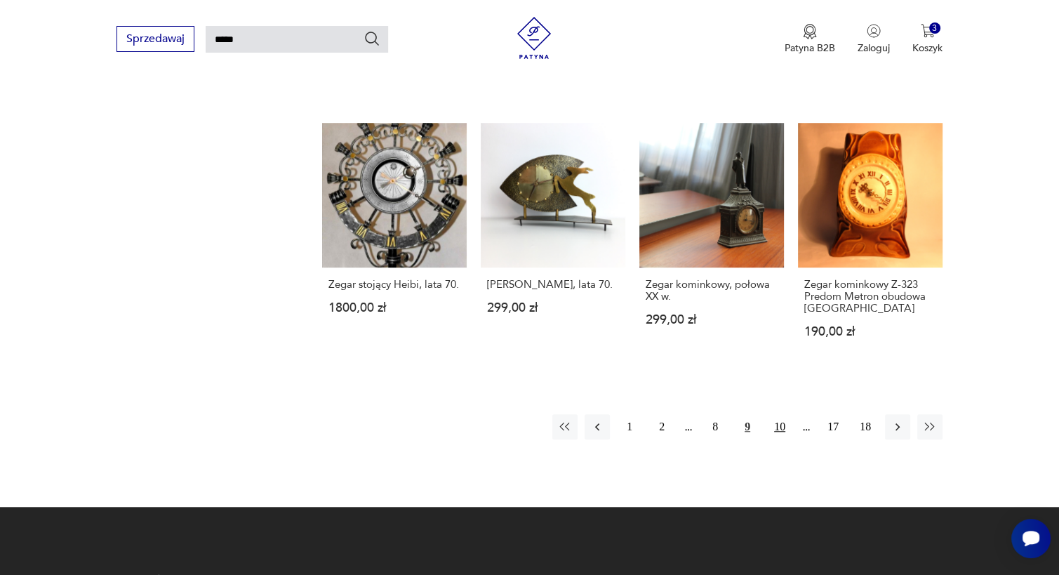
click at [782, 414] on button "10" at bounding box center [779, 426] width 25 height 25
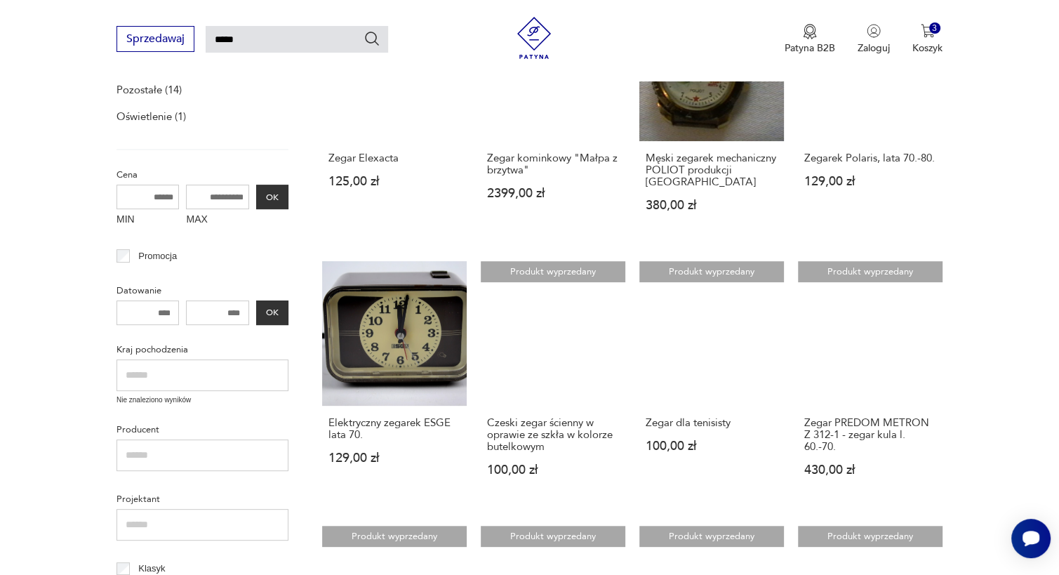
scroll to position [313, 0]
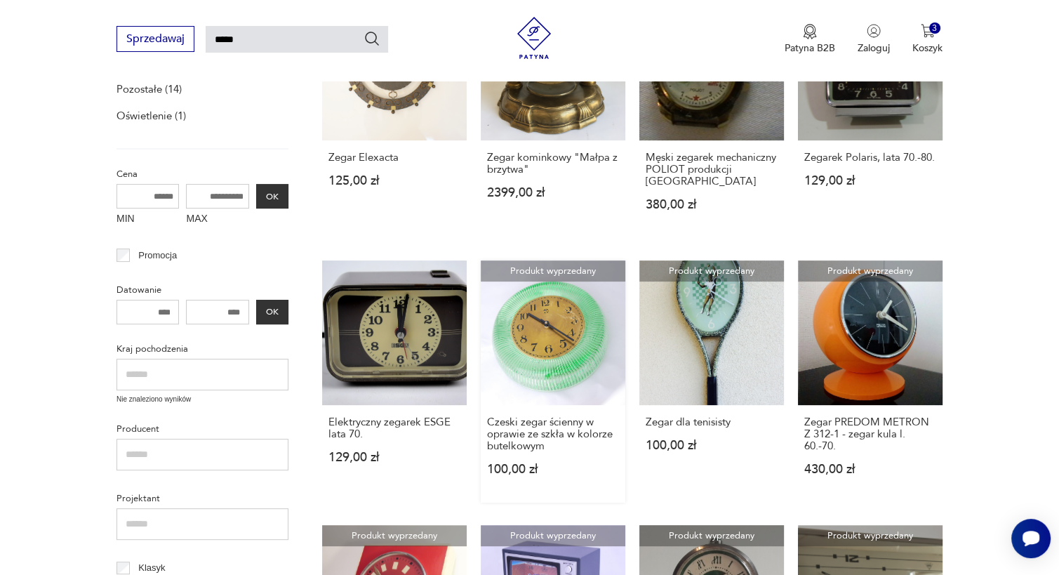
click at [543, 341] on link "Produkt wyprzedany Czeski zegar ścienny w oprawie ze szkła w kolorze butelkowym…" at bounding box center [553, 381] width 145 height 242
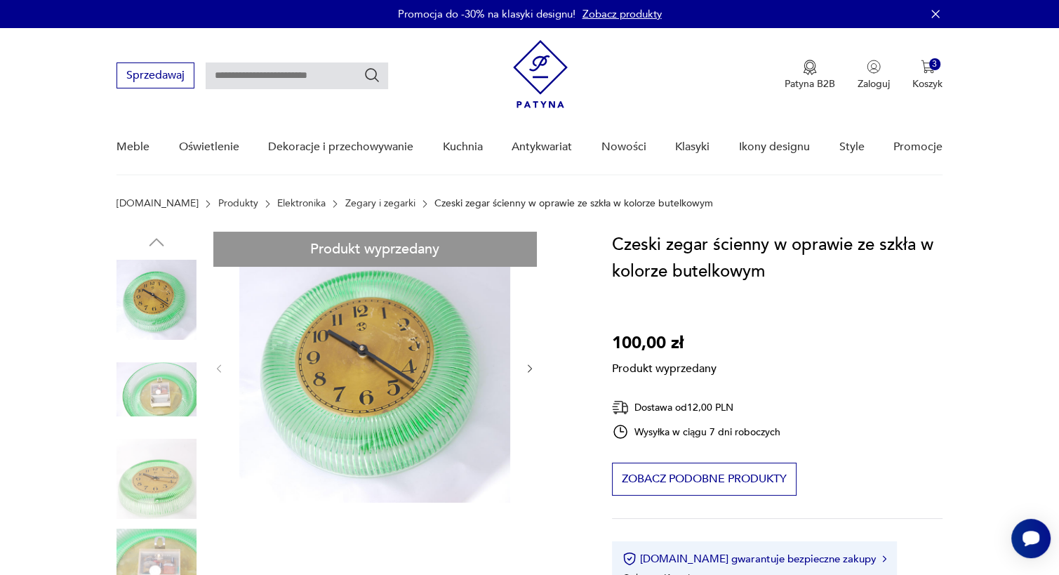
type input "*****"
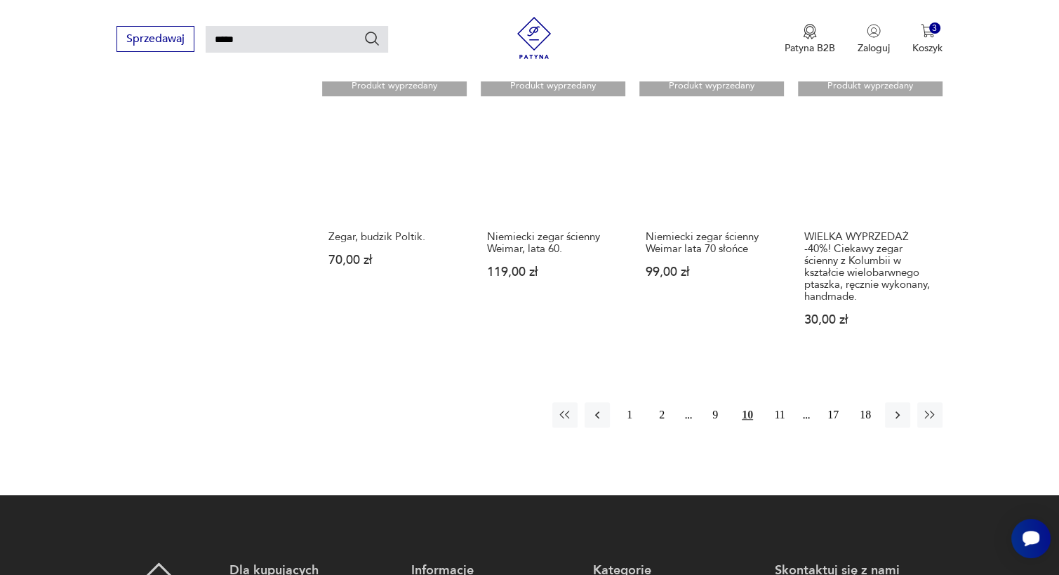
scroll to position [1029, 0]
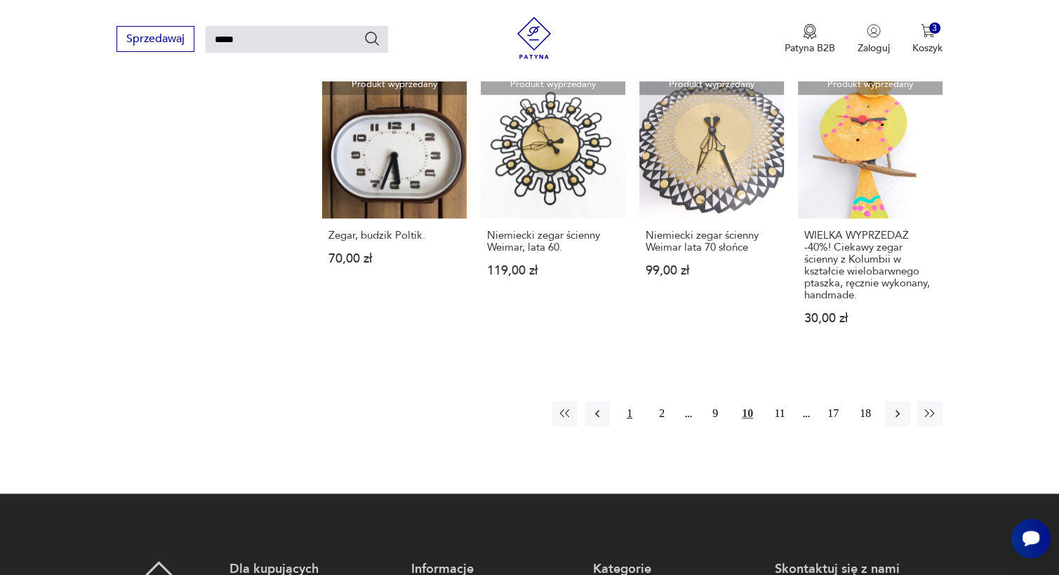
click at [630, 401] on button "1" at bounding box center [629, 413] width 25 height 25
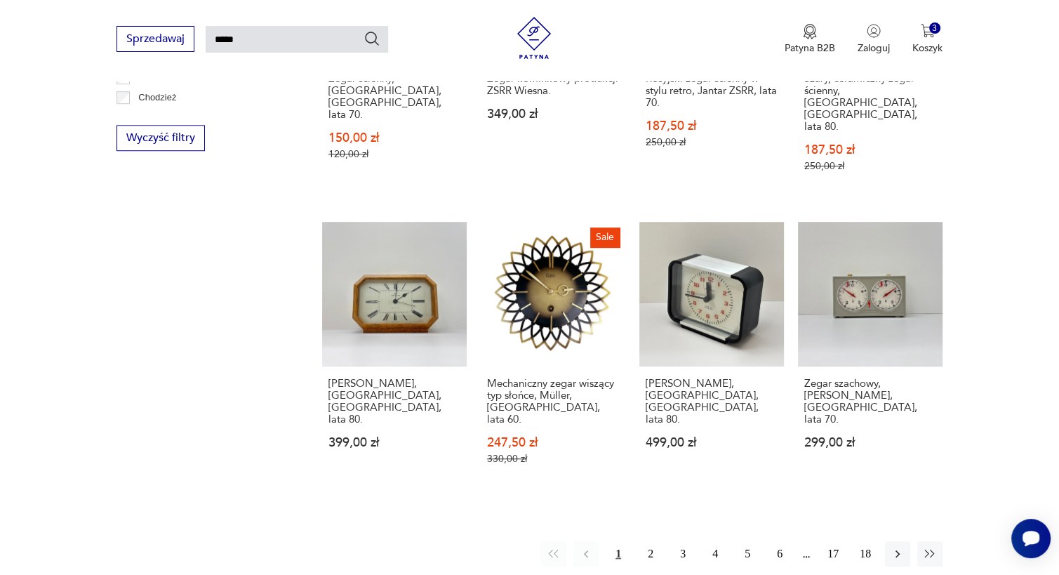
scroll to position [958, 0]
click at [645, 540] on button "2" at bounding box center [650, 552] width 25 height 25
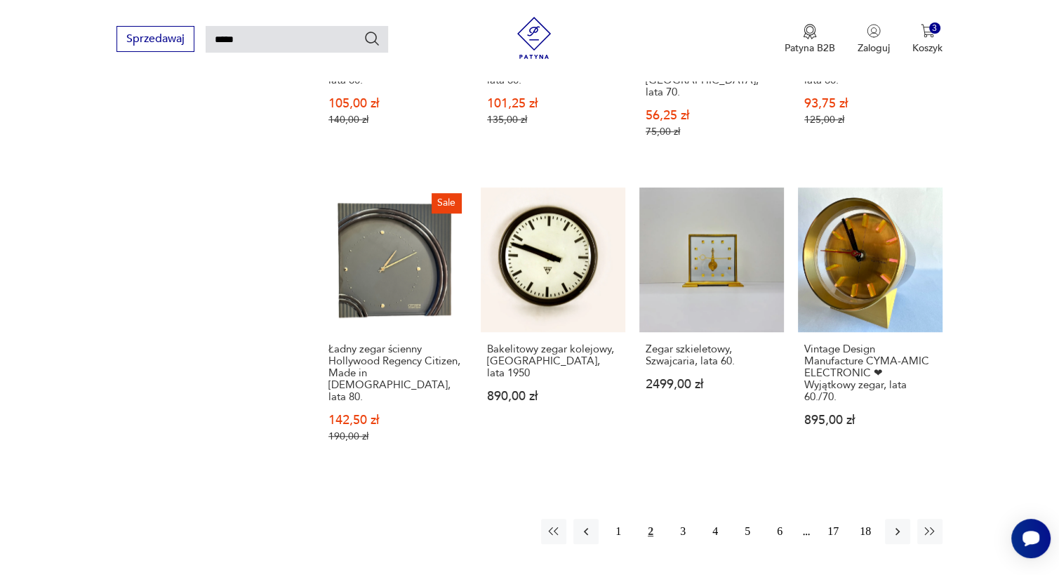
scroll to position [1037, 0]
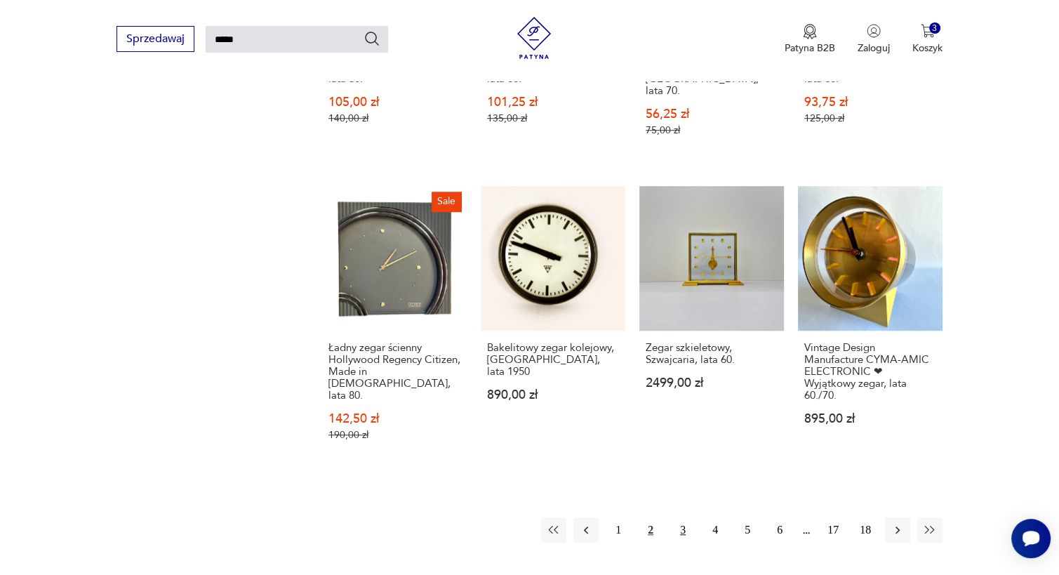
click at [683, 517] on button "3" at bounding box center [682, 529] width 25 height 25
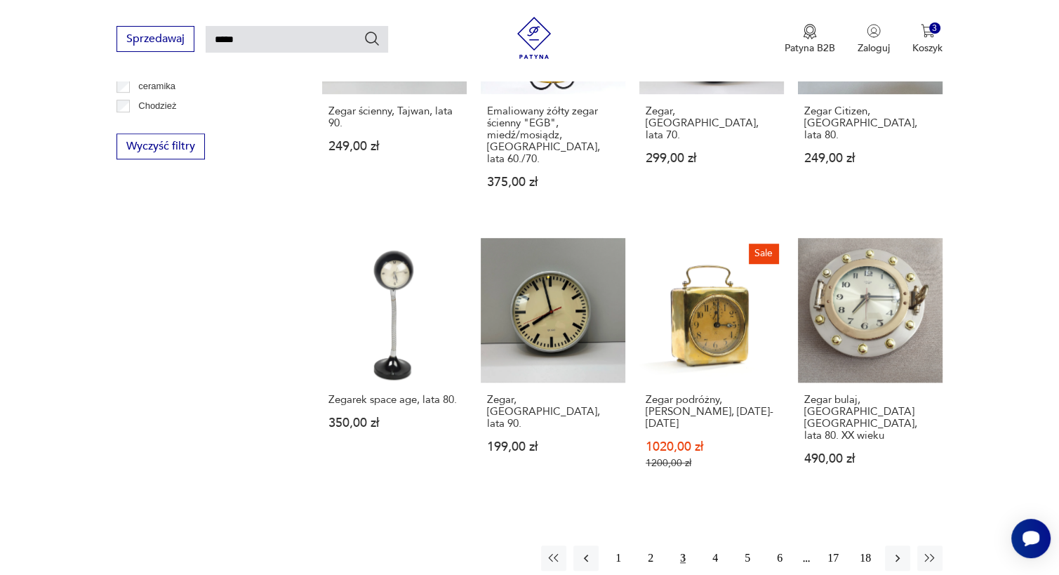
scroll to position [949, 0]
click at [715, 545] on button "4" at bounding box center [715, 557] width 25 height 25
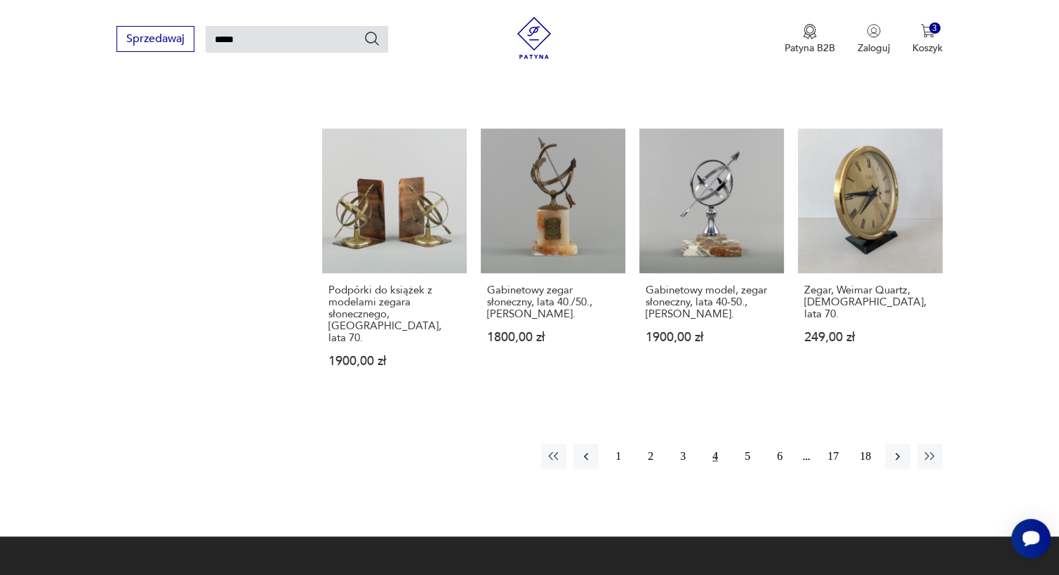
scroll to position [1086, 0]
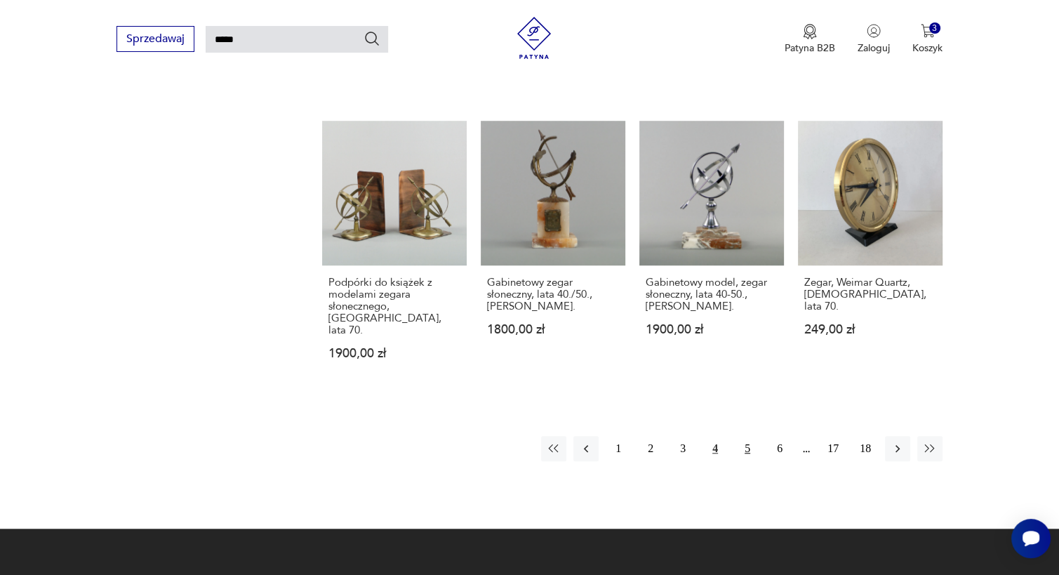
click at [747, 436] on button "5" at bounding box center [747, 448] width 25 height 25
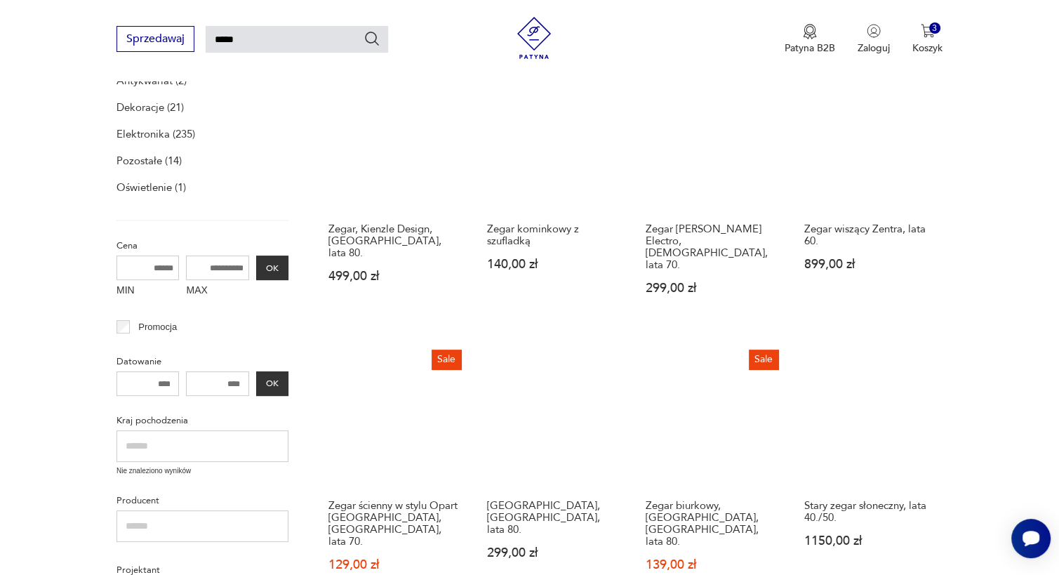
scroll to position [242, 0]
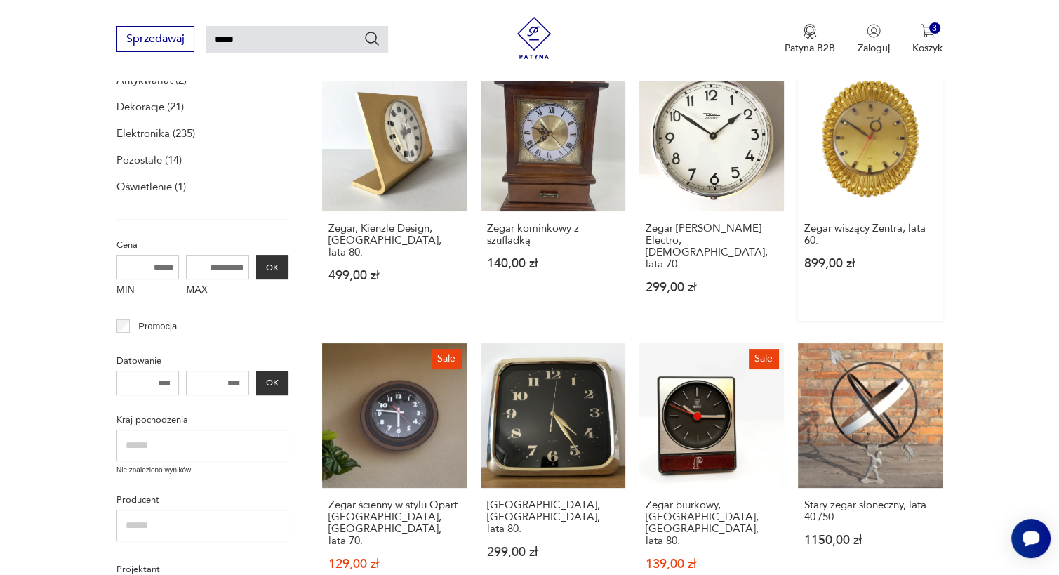
click at [858, 159] on link "Zegar wiszący Zentra, lata 60. 899,00 zł" at bounding box center [870, 194] width 145 height 254
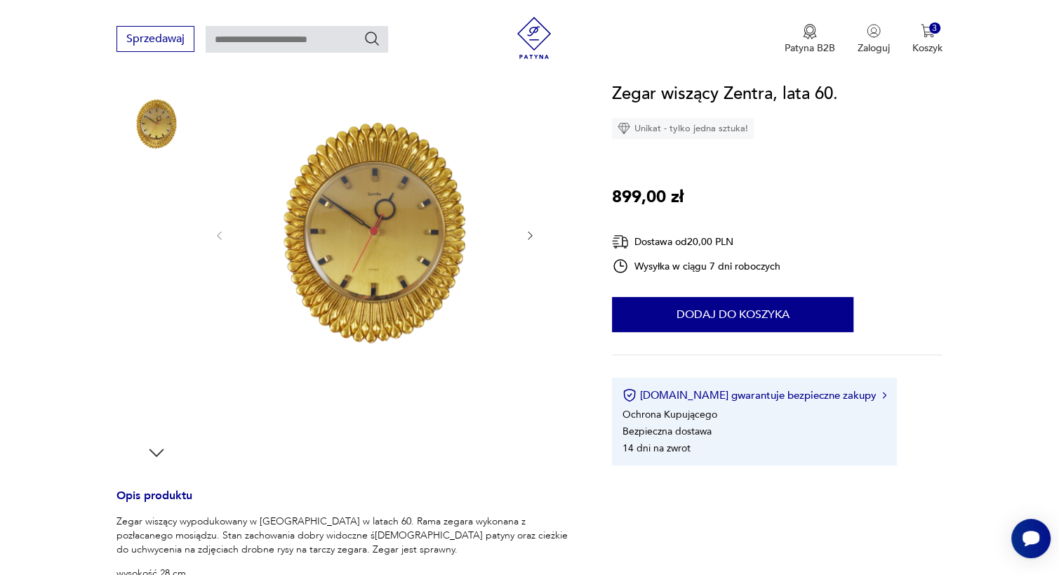
scroll to position [173, 0]
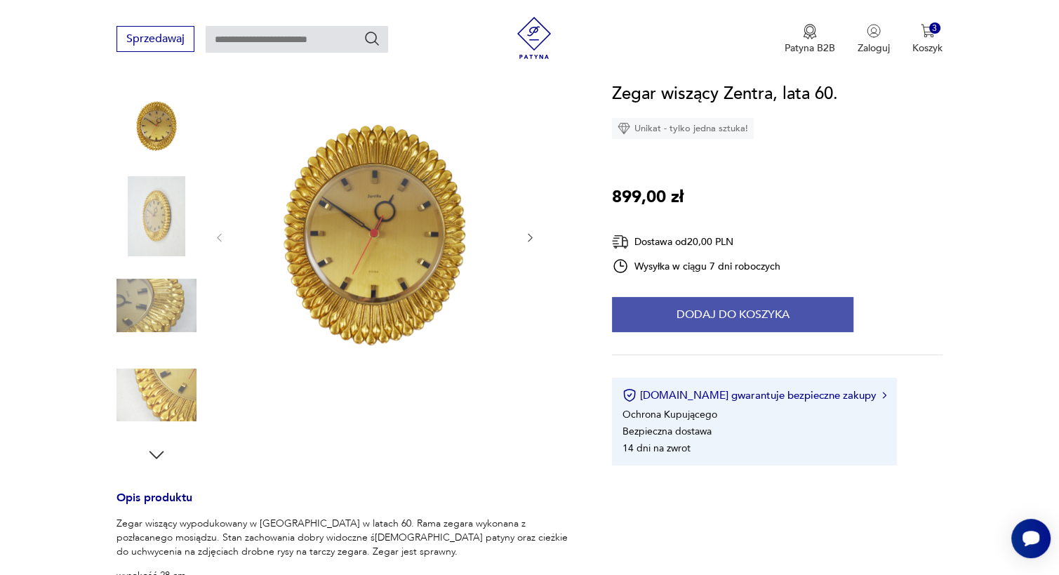
click at [716, 308] on button "Dodaj do koszyka" at bounding box center [733, 314] width 242 height 35
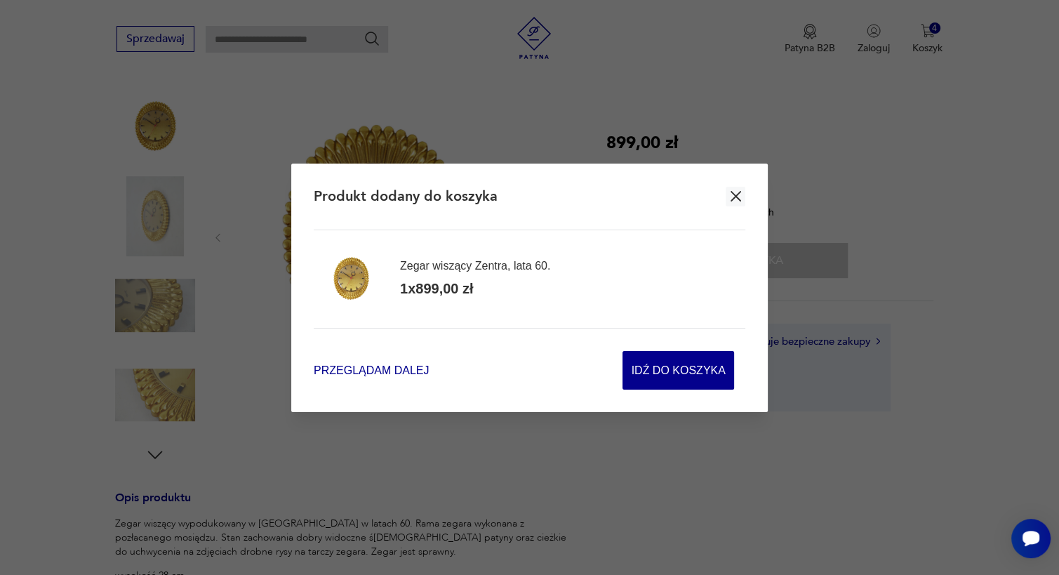
click at [357, 367] on span "Przeglądam dalej" at bounding box center [371, 370] width 115 height 16
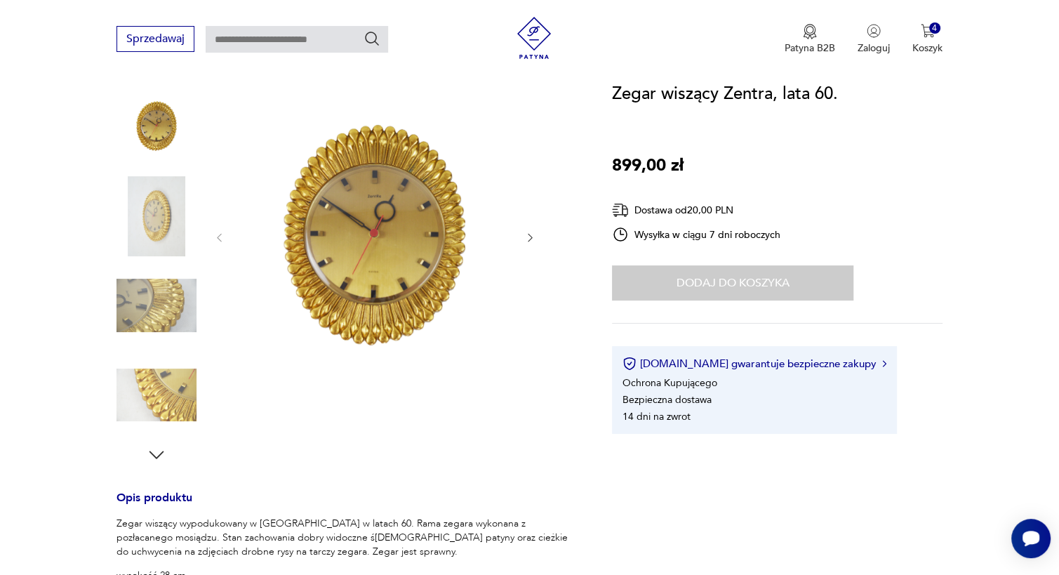
type input "*****"
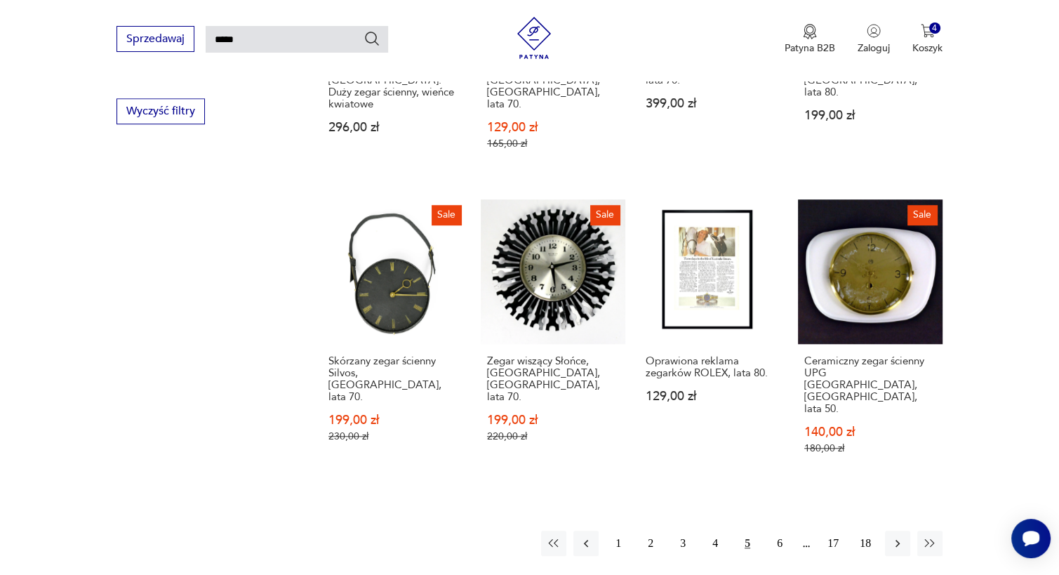
scroll to position [984, 0]
click at [779, 530] on button "6" at bounding box center [779, 542] width 25 height 25
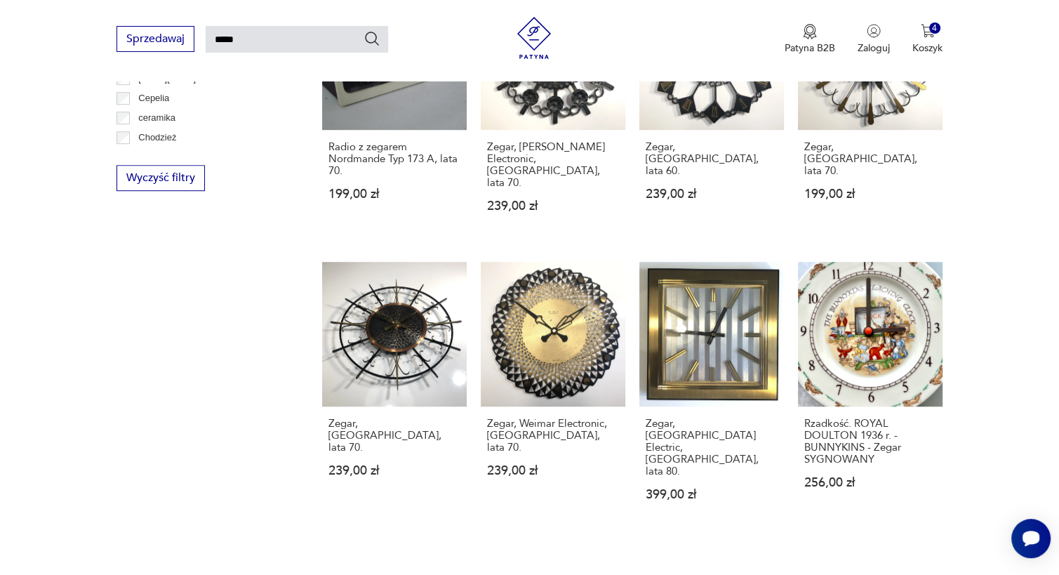
scroll to position [918, 0]
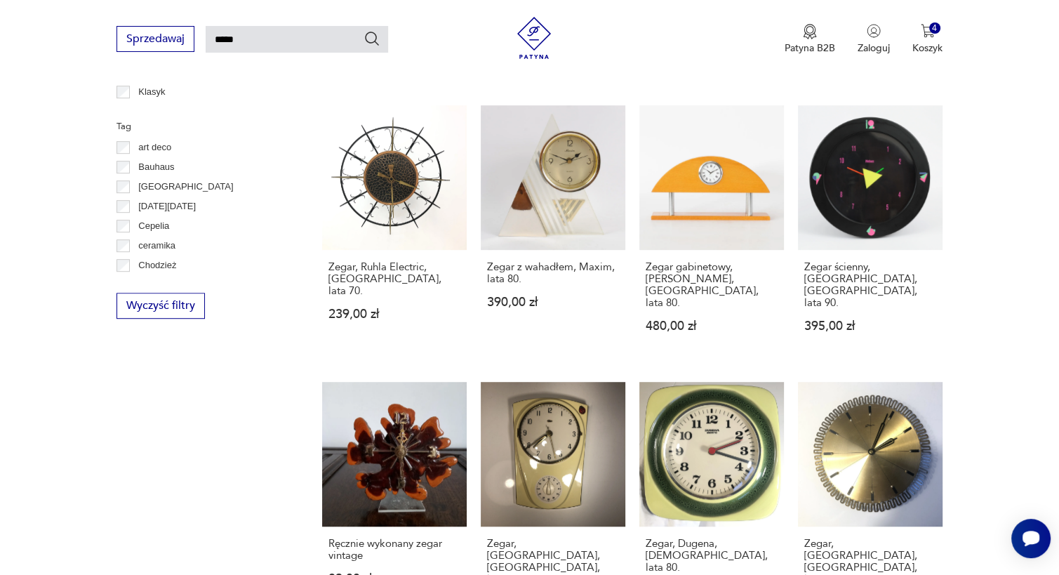
scroll to position [791, 0]
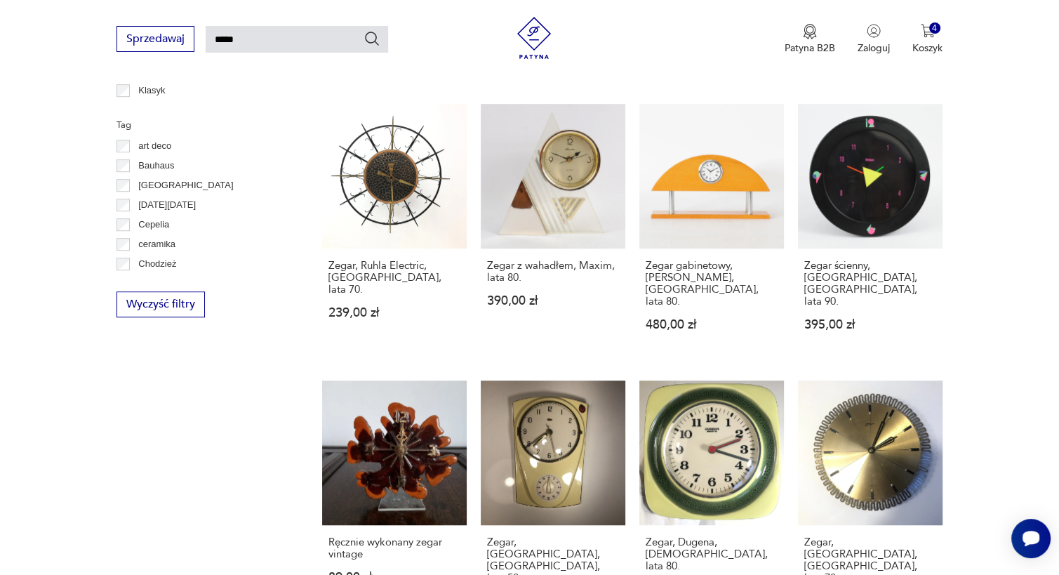
drag, startPoint x: 878, startPoint y: 385, endPoint x: 1004, endPoint y: 313, distance: 144.6
click at [1004, 313] on section "Filtruj produkty Antykwariat (2) Dekoracje (21) Elektronika (235) Pozostałe (14…" at bounding box center [529, 124] width 1059 height 1306
click at [878, 392] on link "Zegar, [GEOGRAPHIC_DATA], [GEOGRAPHIC_DATA], lata 70. 159,00 zł" at bounding box center [870, 508] width 145 height 254
